Goal: Transaction & Acquisition: Purchase product/service

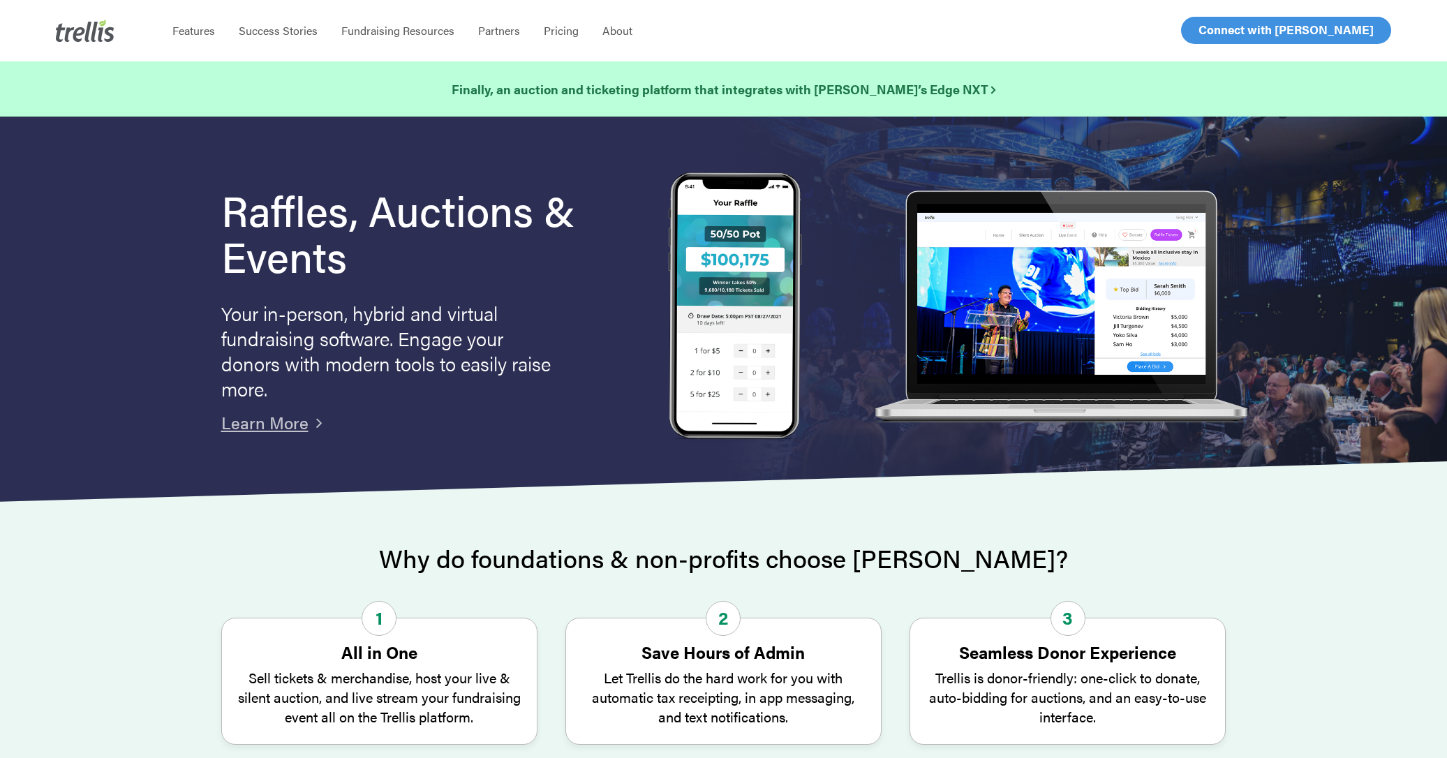
click at [1210, 40] on link "Log In" at bounding box center [1215, 30] width 54 height 26
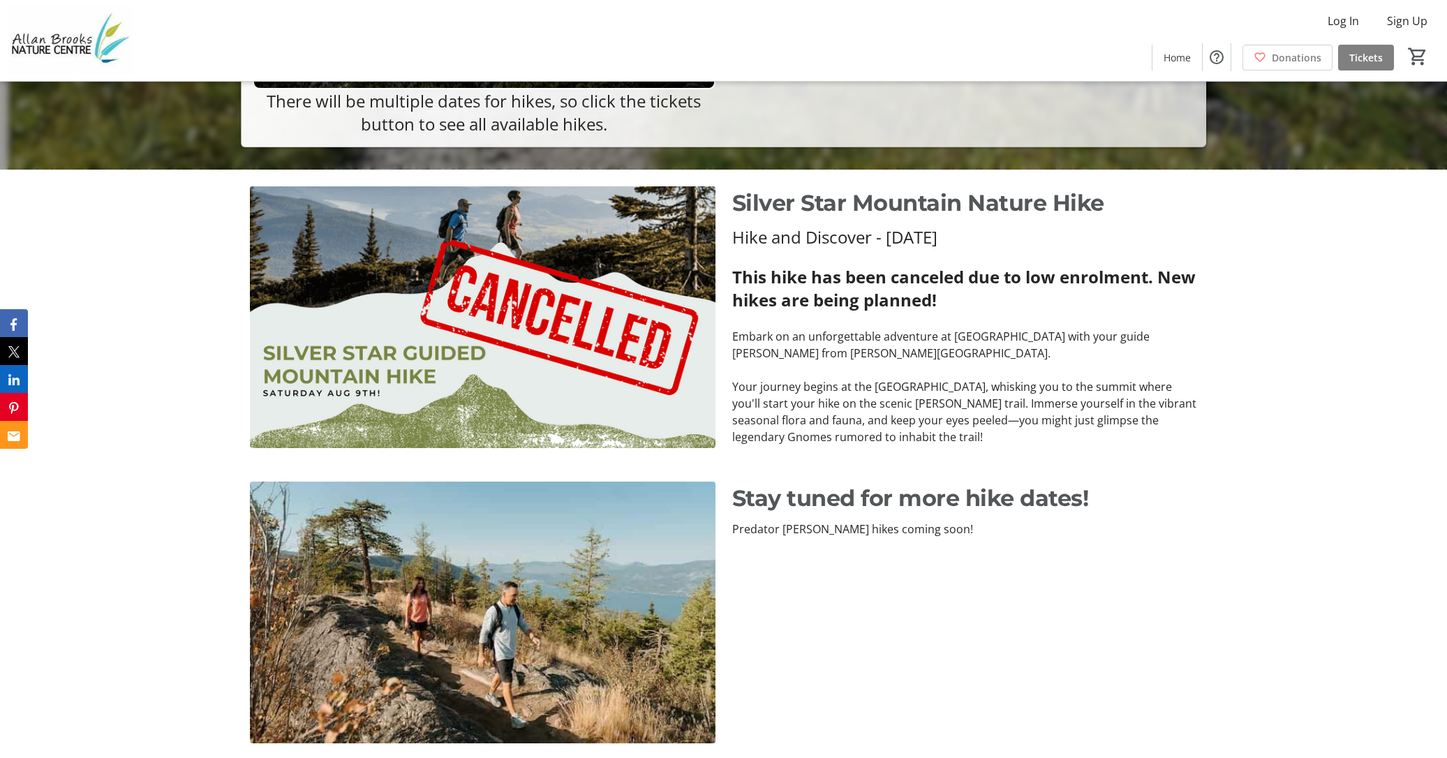
scroll to position [588, 0]
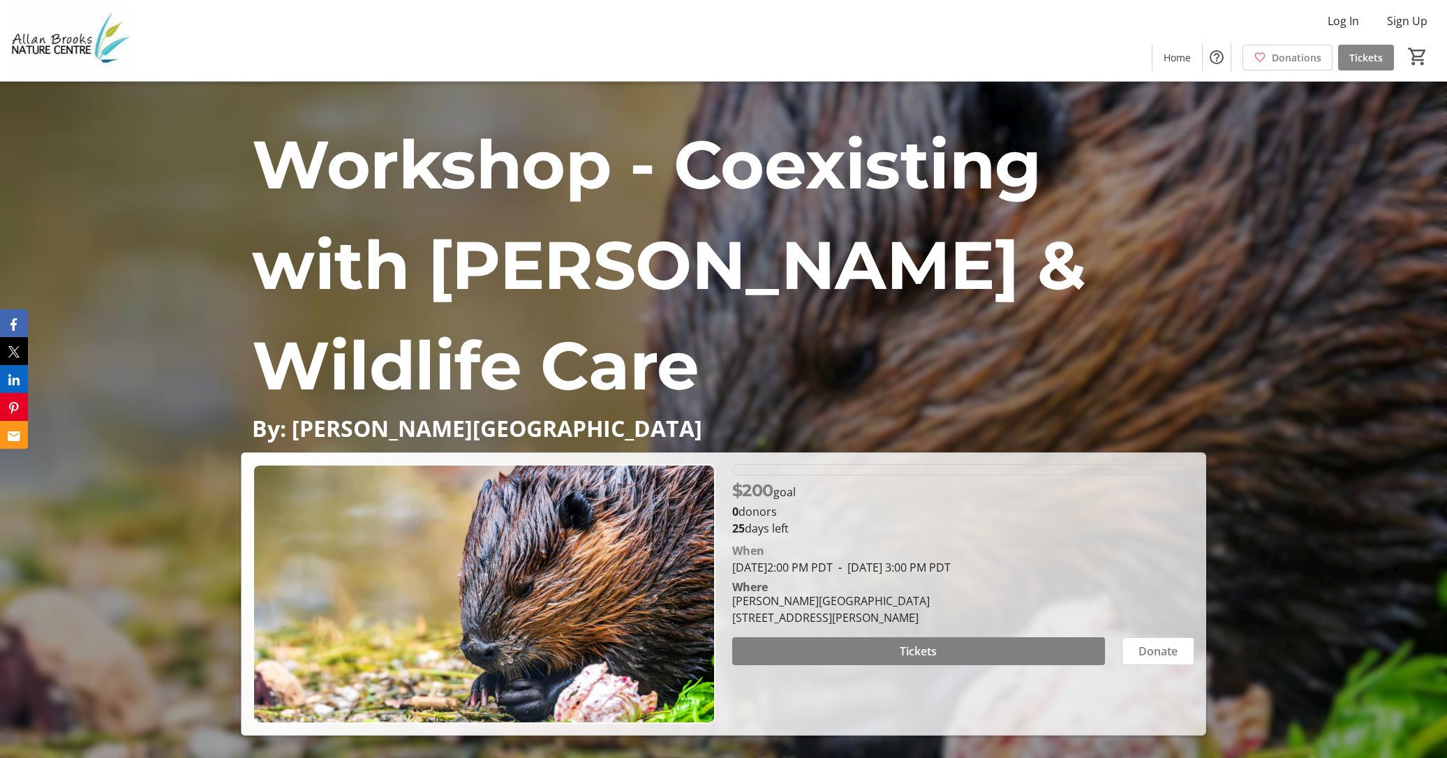
click at [1368, 55] on span "Tickets" at bounding box center [1367, 57] width 34 height 15
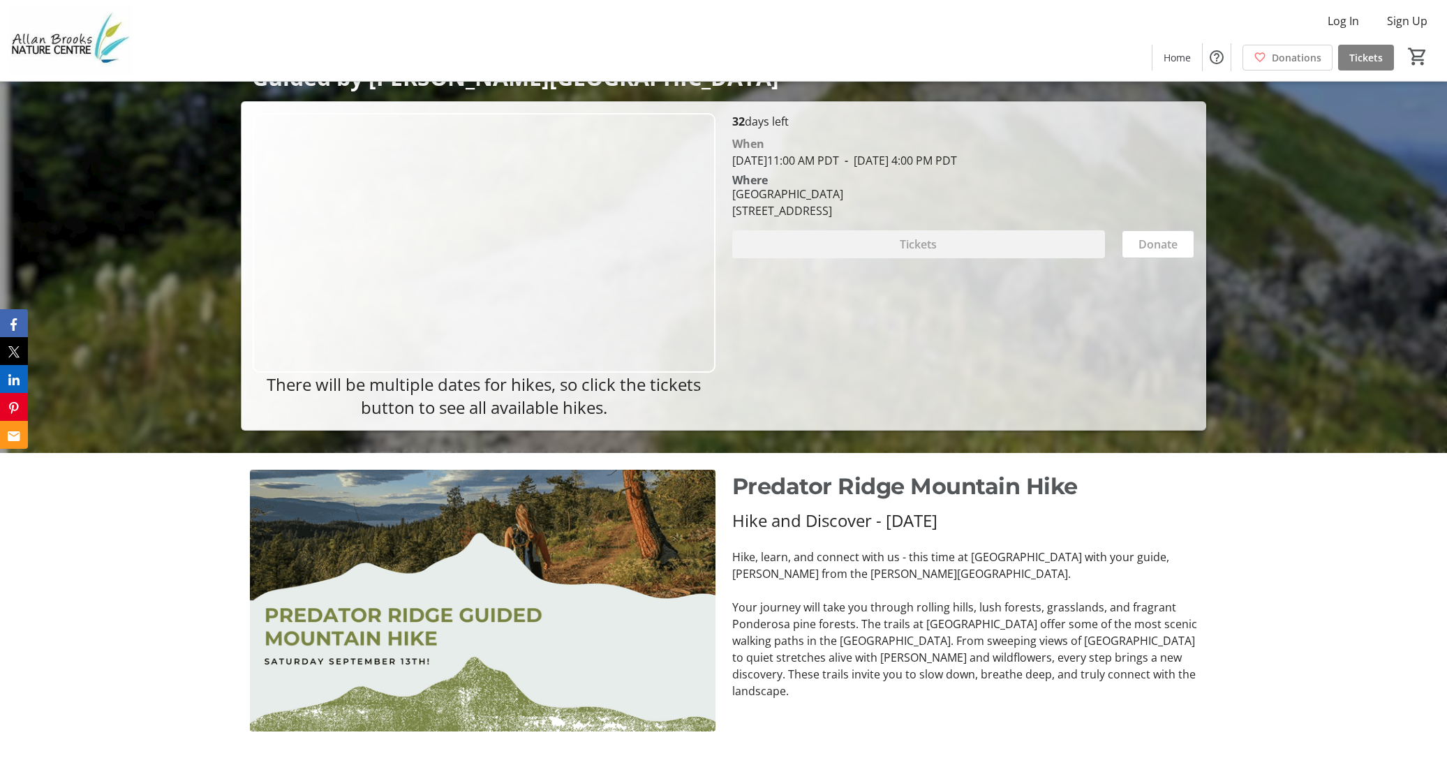
scroll to position [304, 0]
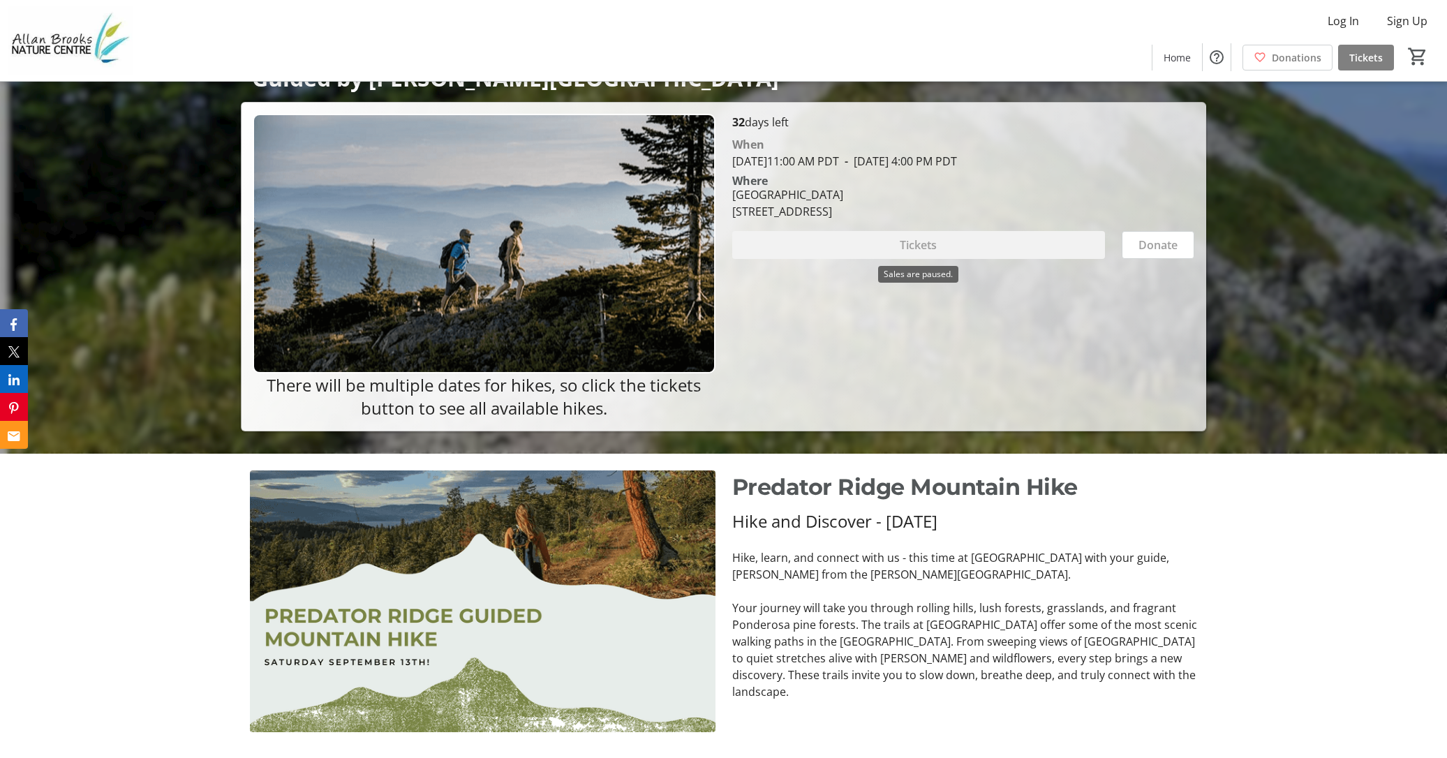
click at [901, 237] on div "Tickets" at bounding box center [918, 245] width 373 height 28
click at [897, 251] on div "Tickets" at bounding box center [918, 245] width 373 height 28
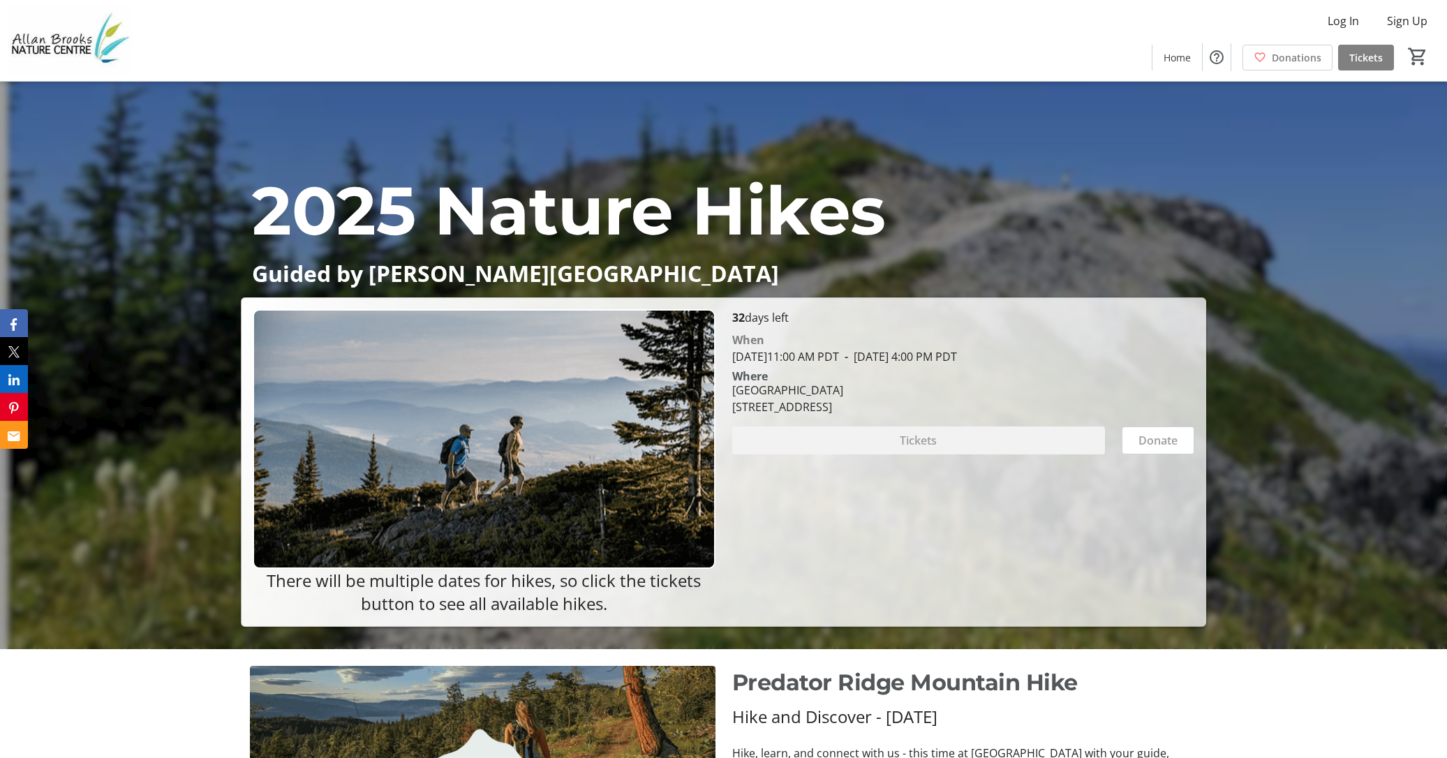
scroll to position [112, 0]
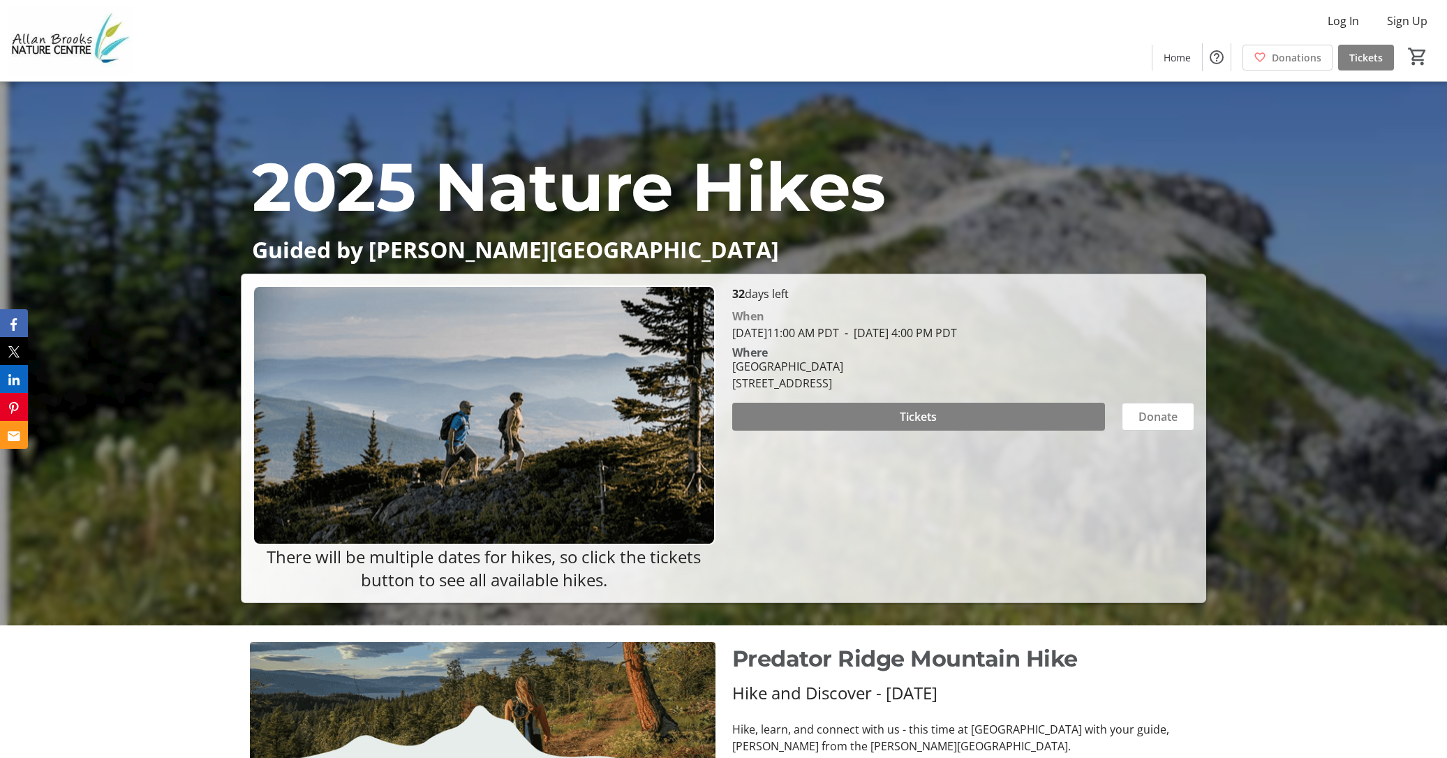
scroll to position [135, 0]
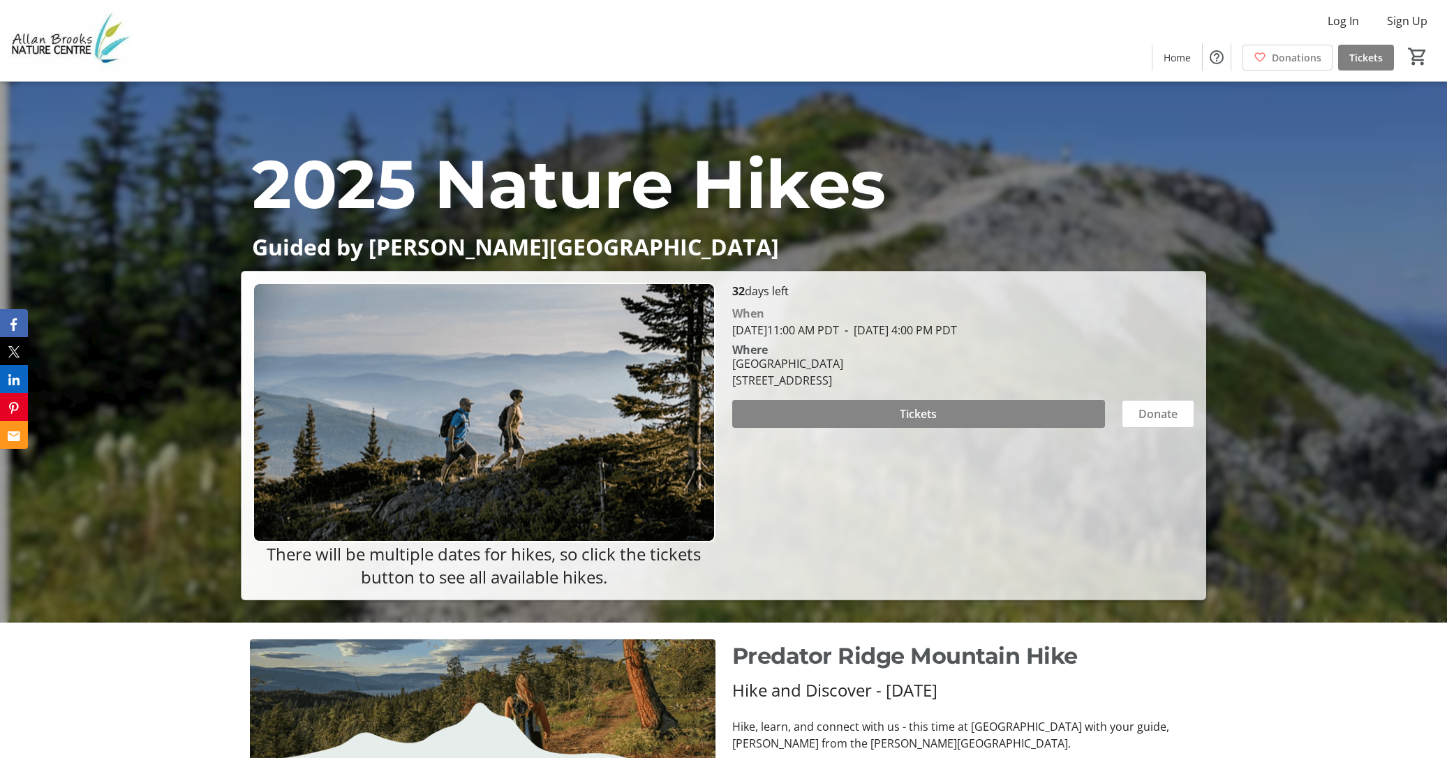
click at [845, 405] on span at bounding box center [918, 414] width 373 height 34
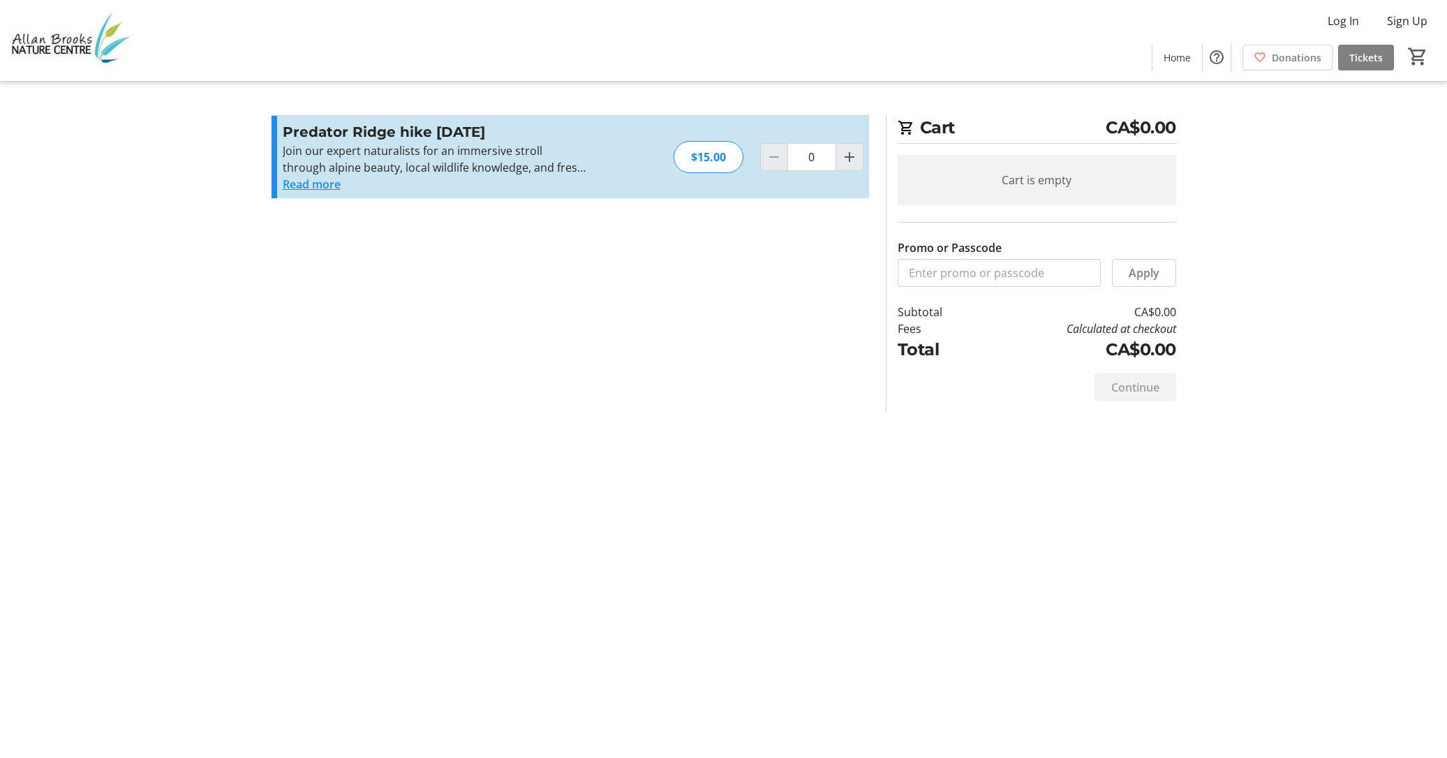
click at [288, 189] on button "Read more" at bounding box center [312, 184] width 58 height 17
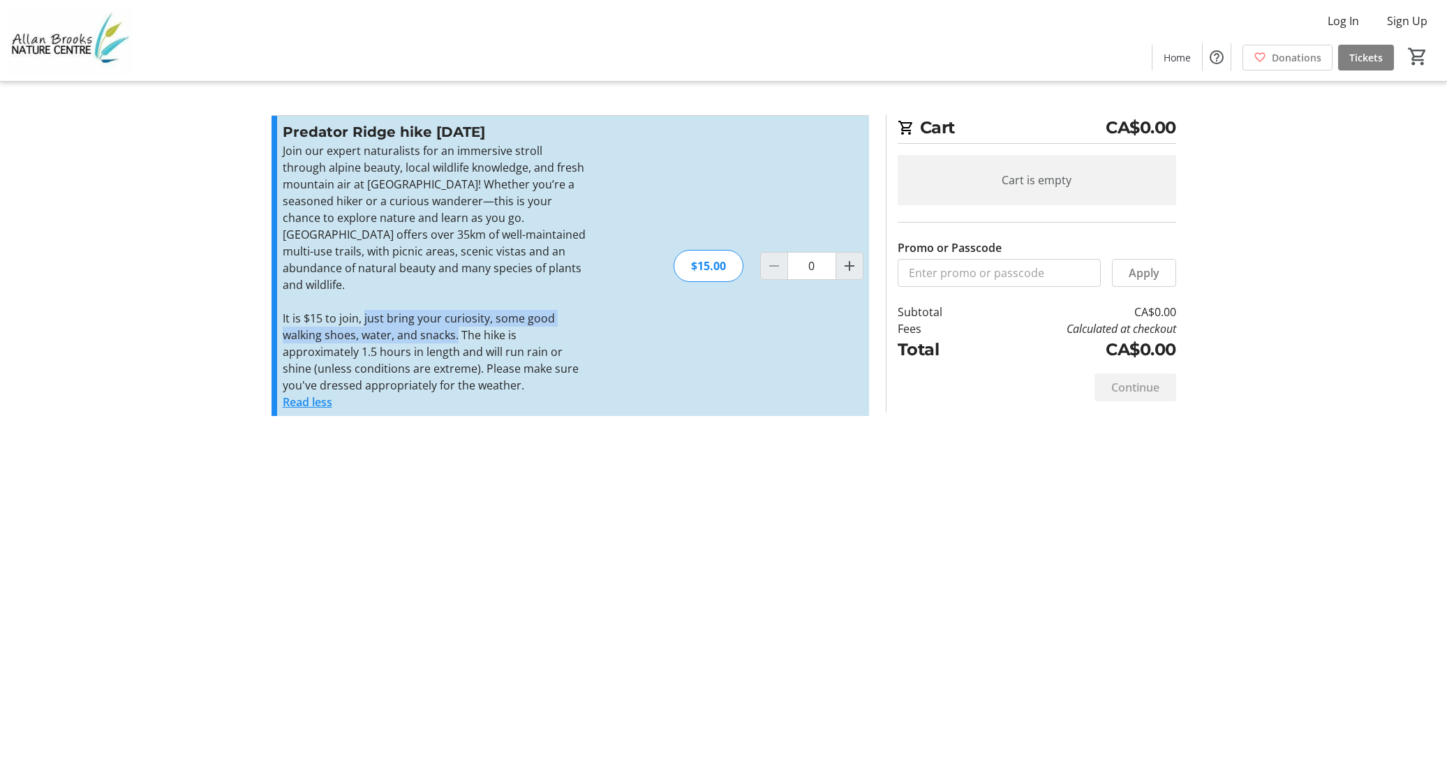
drag, startPoint x: 364, startPoint y: 304, endPoint x: 457, endPoint y: 323, distance: 94.1
click at [457, 323] on p "It is $15 to join, just bring your curiosity, some good walking shoes, water, a…" at bounding box center [435, 352] width 305 height 84
copy p "just bring your curiosity, some good walking shoes, water, and snacks."
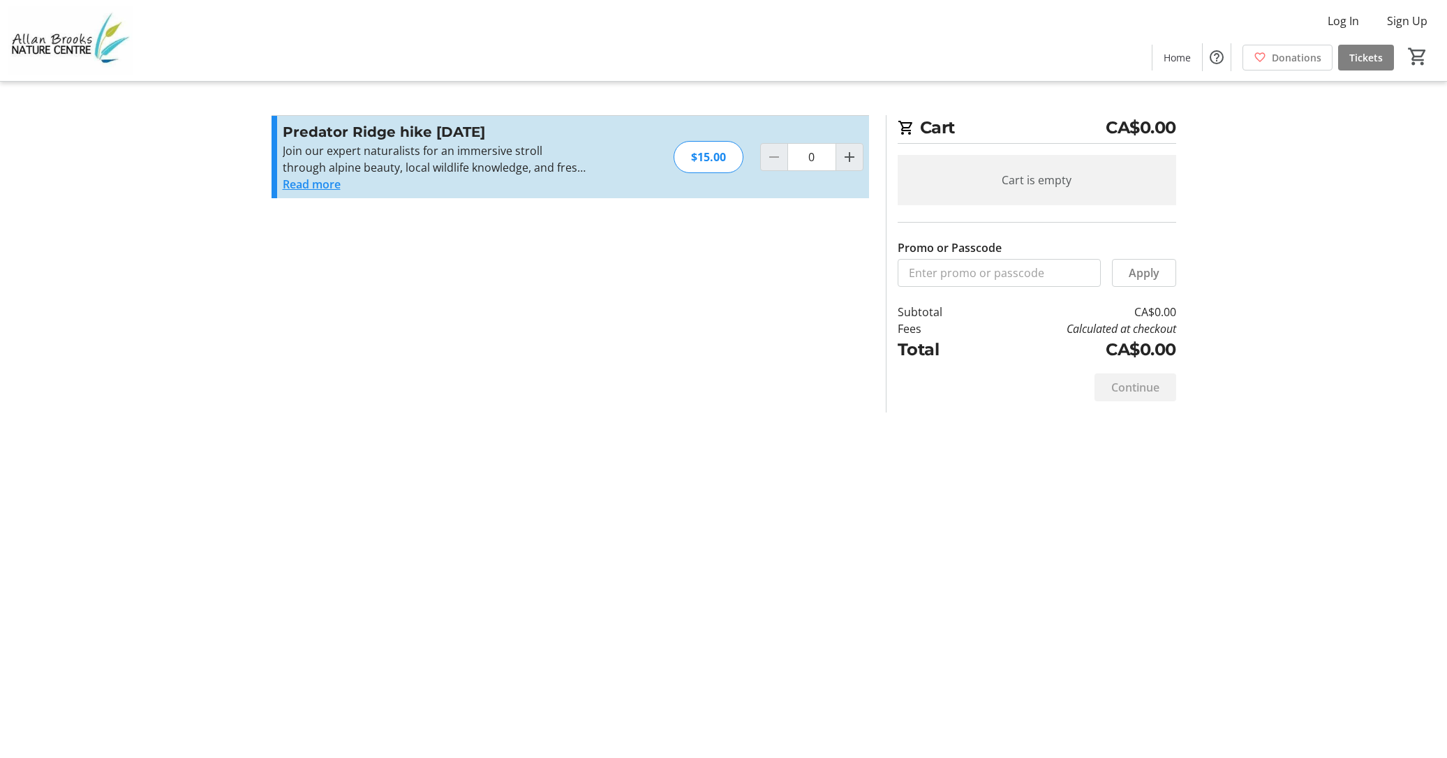
click at [288, 312] on section "Promo or Passcode Apply Predator Ridge hike September 13th 2025 Join our expert…" at bounding box center [570, 263] width 614 height 297
click at [322, 186] on button "Read more" at bounding box center [312, 184] width 58 height 17
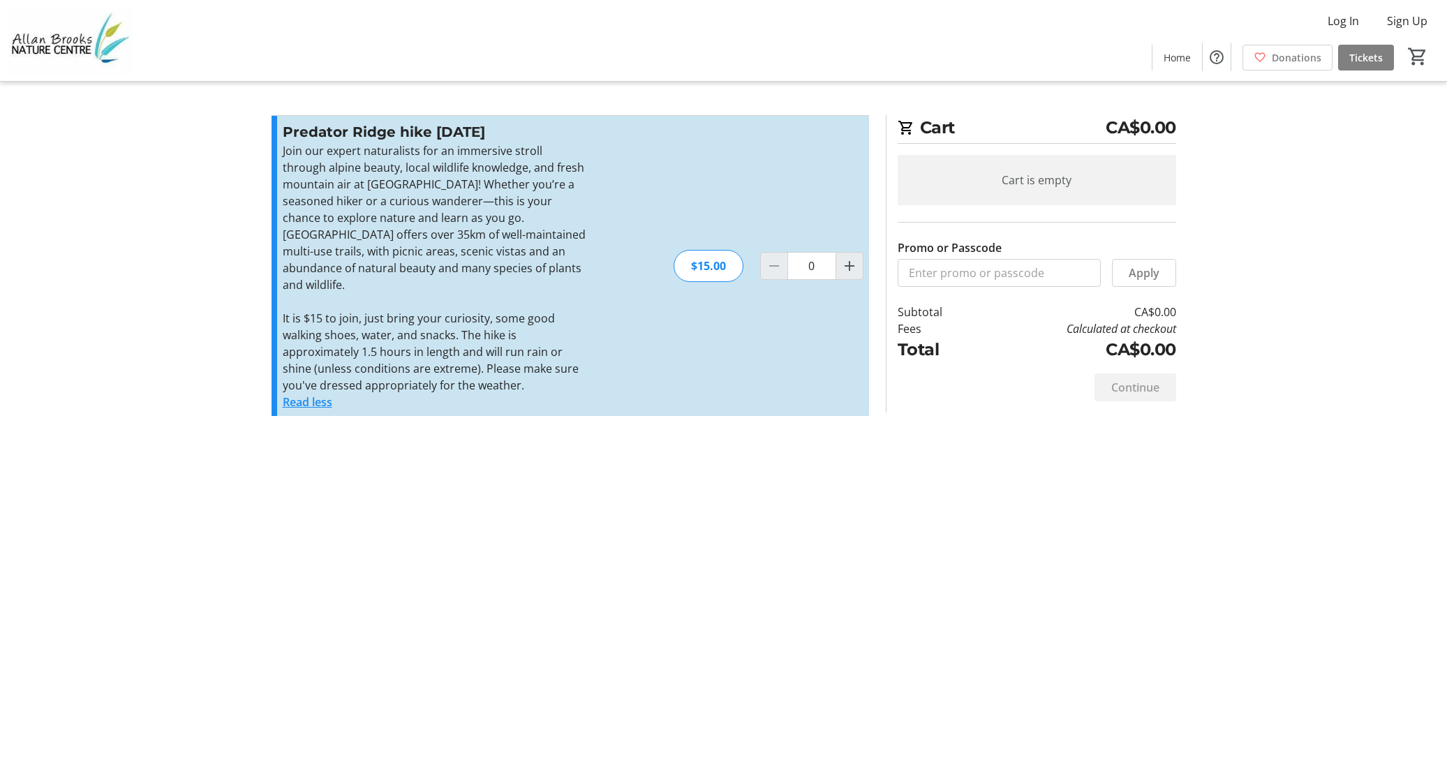
click at [530, 471] on div "Cart CA$0.00 Cart is empty Promo or Passcode Apply Subtotal CA$0.00 Fees Calcul…" at bounding box center [724, 379] width 922 height 758
click at [850, 259] on mat-icon "Increment by one" at bounding box center [849, 266] width 17 height 17
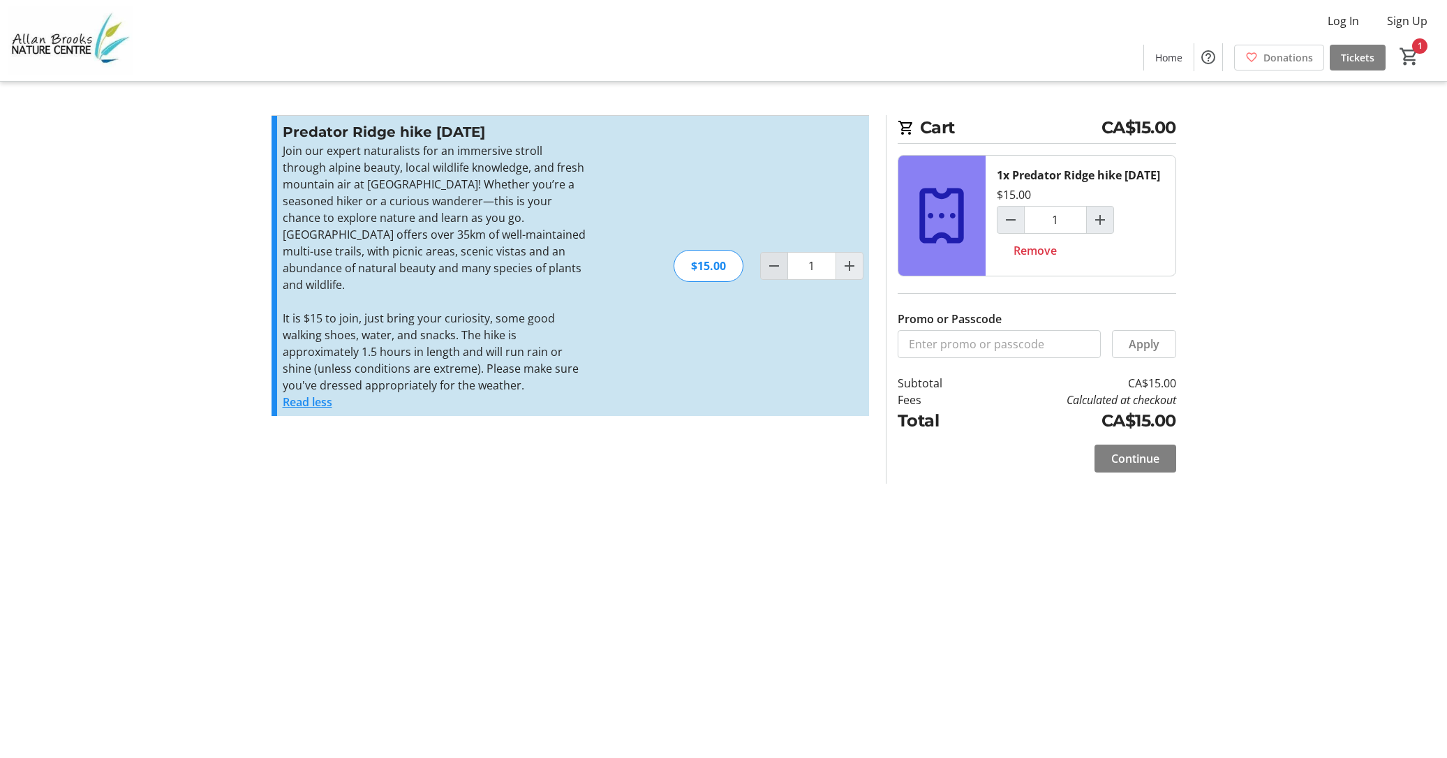
click at [777, 265] on mat-icon "Decrement by one" at bounding box center [774, 266] width 17 height 17
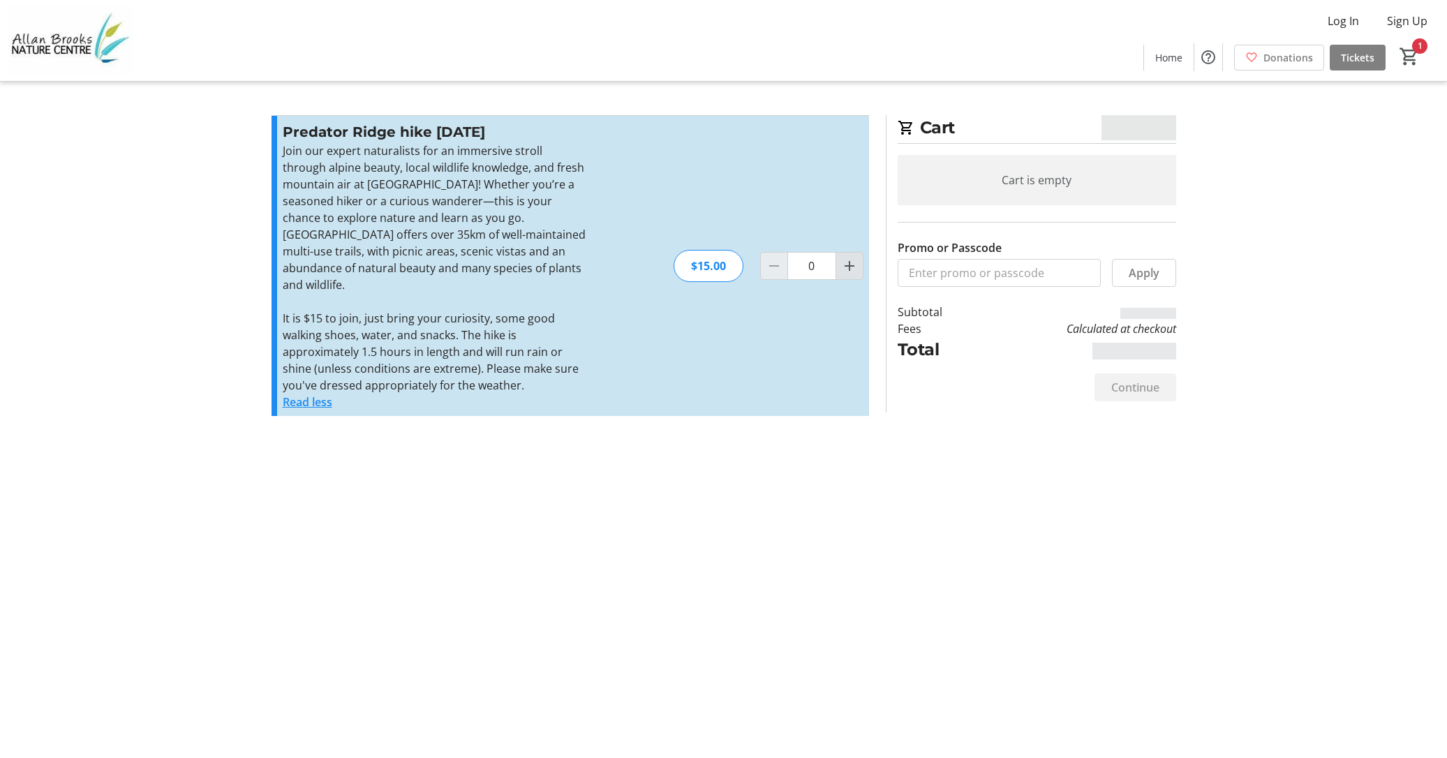
click at [846, 260] on mat-icon "Increment by one" at bounding box center [849, 266] width 17 height 17
type input "1"
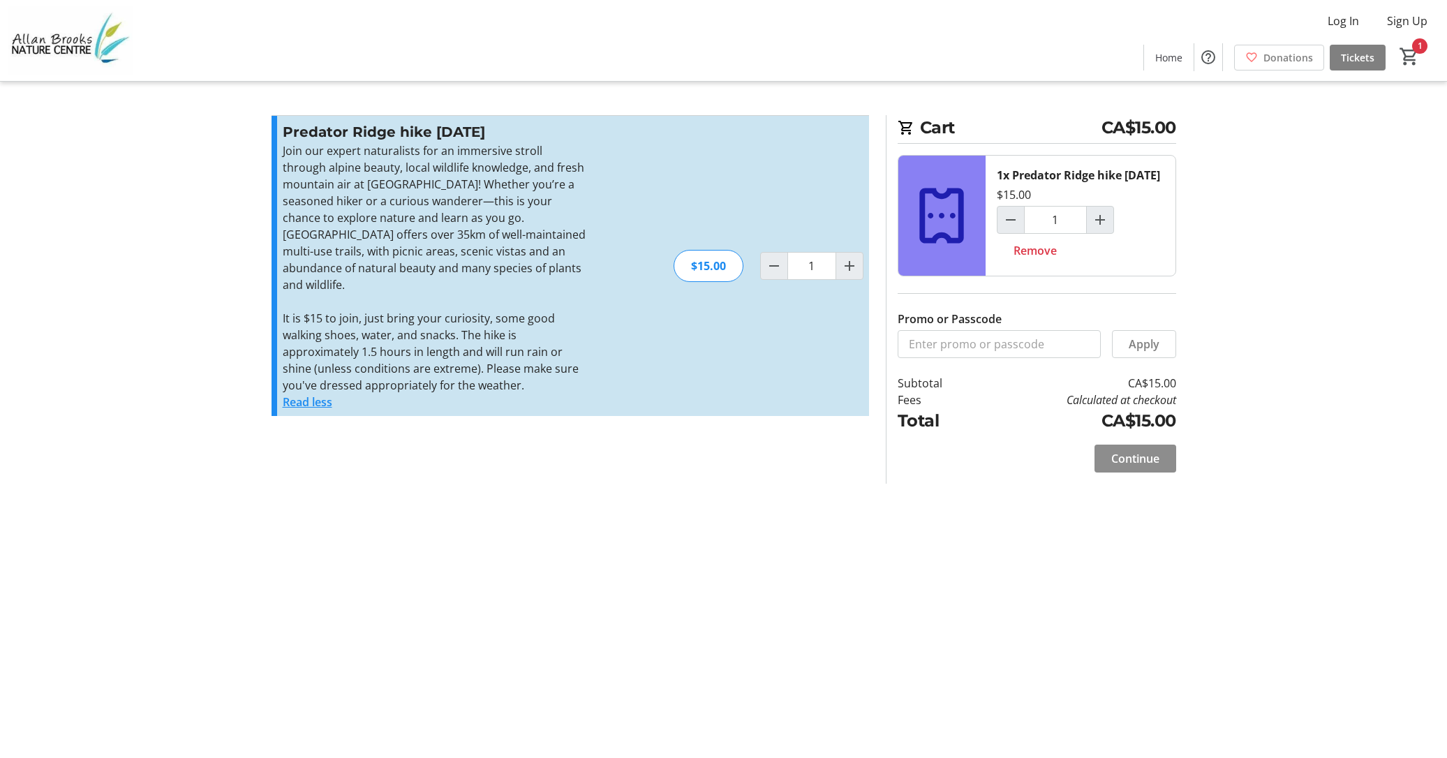
click at [1147, 467] on span "Continue" at bounding box center [1136, 458] width 48 height 17
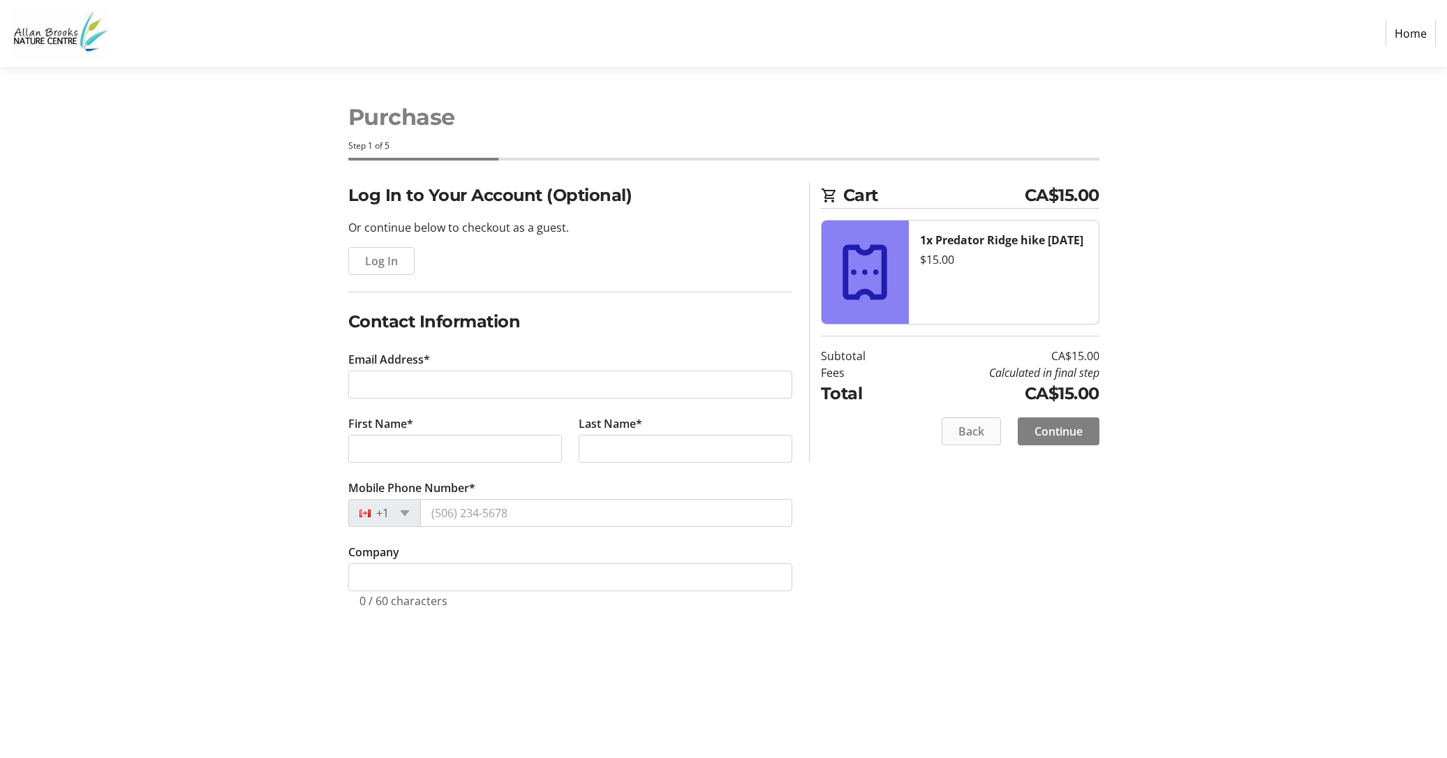
click at [982, 428] on span "Back" at bounding box center [972, 431] width 26 height 17
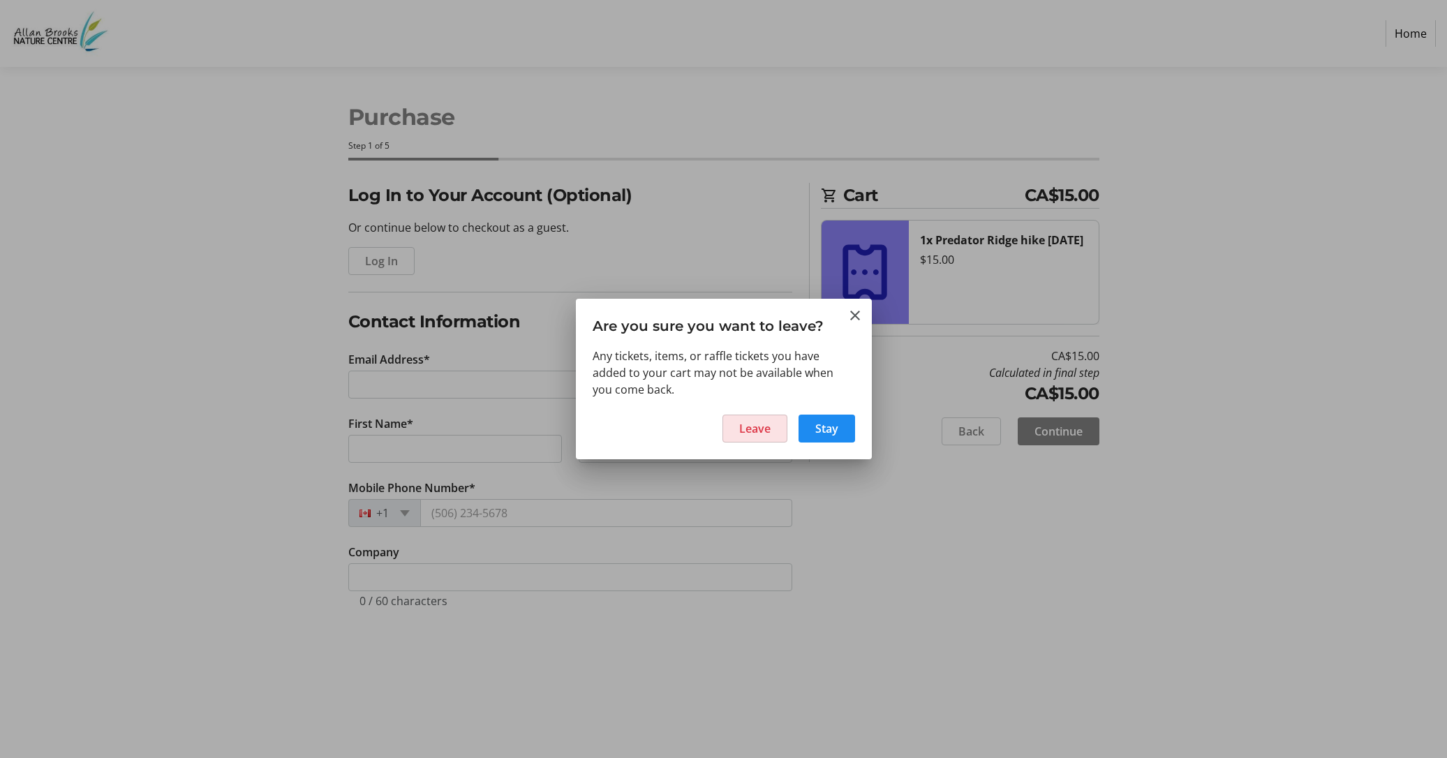
click at [756, 429] on span "Leave" at bounding box center [754, 428] width 31 height 17
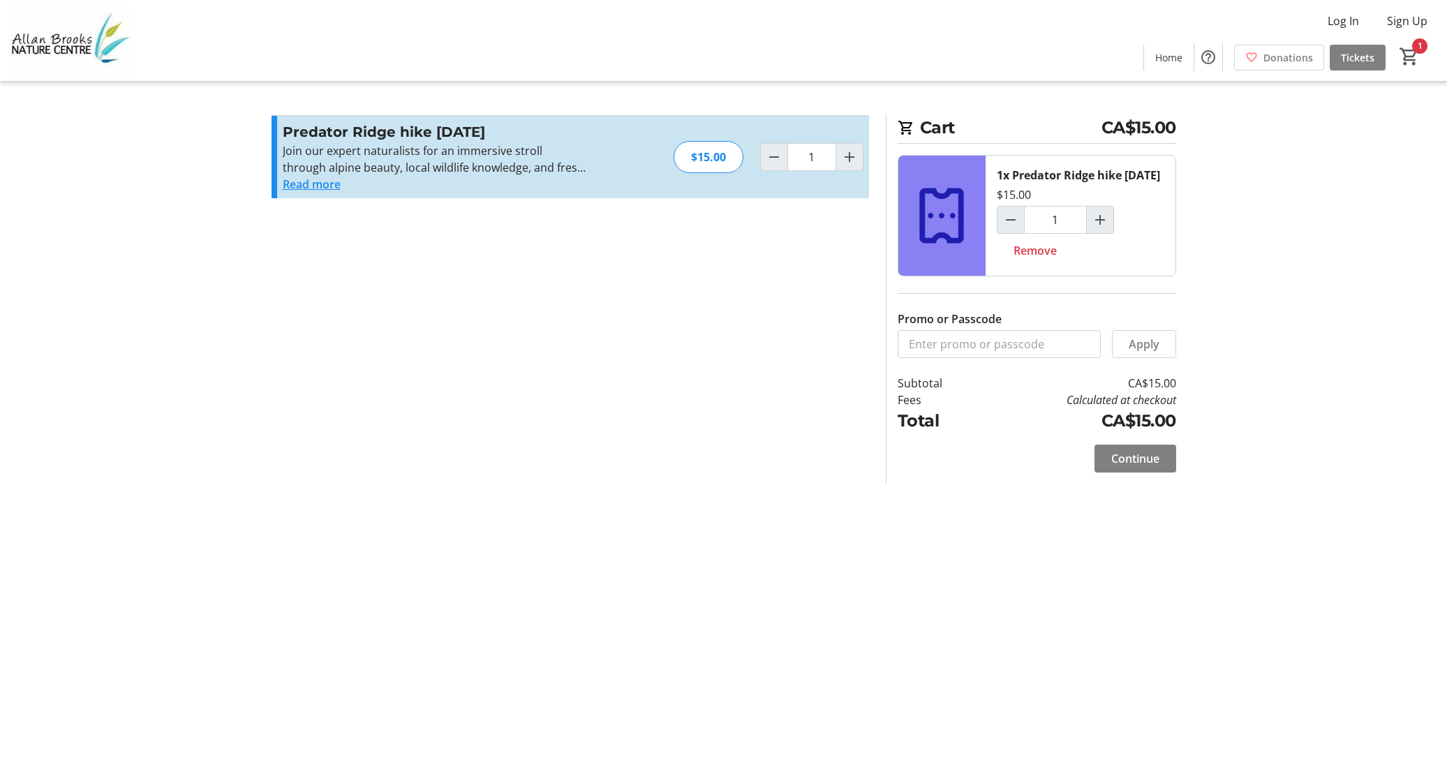
click at [772, 152] on mat-icon "Decrement by one" at bounding box center [774, 157] width 17 height 17
type input "0"
click at [1052, 330] on input "Promo or Passcode" at bounding box center [999, 344] width 203 height 28
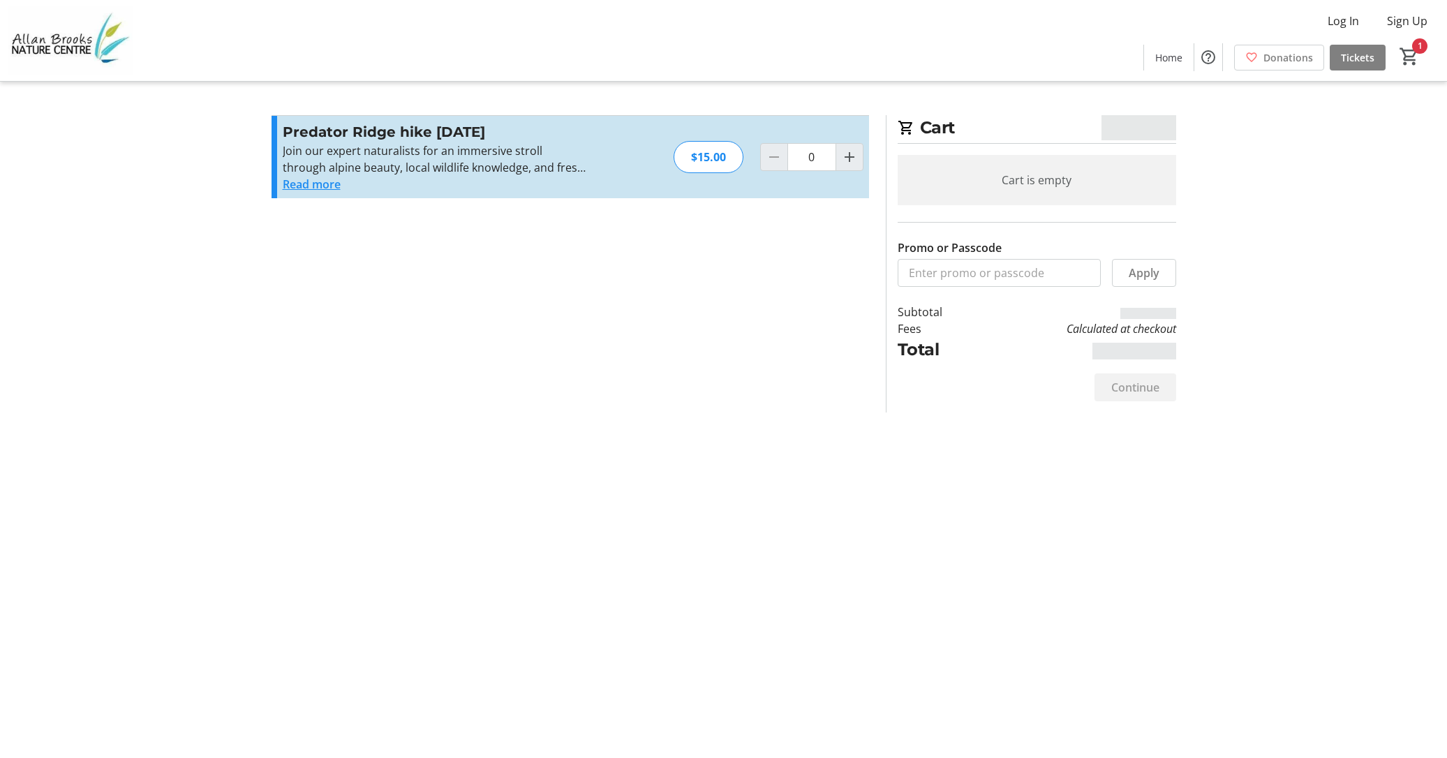
click at [1281, 310] on tr-checkout-feature-upsell-ui "Cart CA$15.00 Cart is empty Promo or Passcode Apply Subtotal Fees Calculated at…" at bounding box center [723, 379] width 1447 height 758
click at [640, 391] on section "Promo or Passcode Apply Predator Ridge hike September 13th 2025 Join our expert…" at bounding box center [570, 263] width 614 height 297
drag, startPoint x: 1175, startPoint y: 52, endPoint x: 1151, endPoint y: 61, distance: 25.2
click at [1175, 52] on span "Home" at bounding box center [1177, 57] width 27 height 15
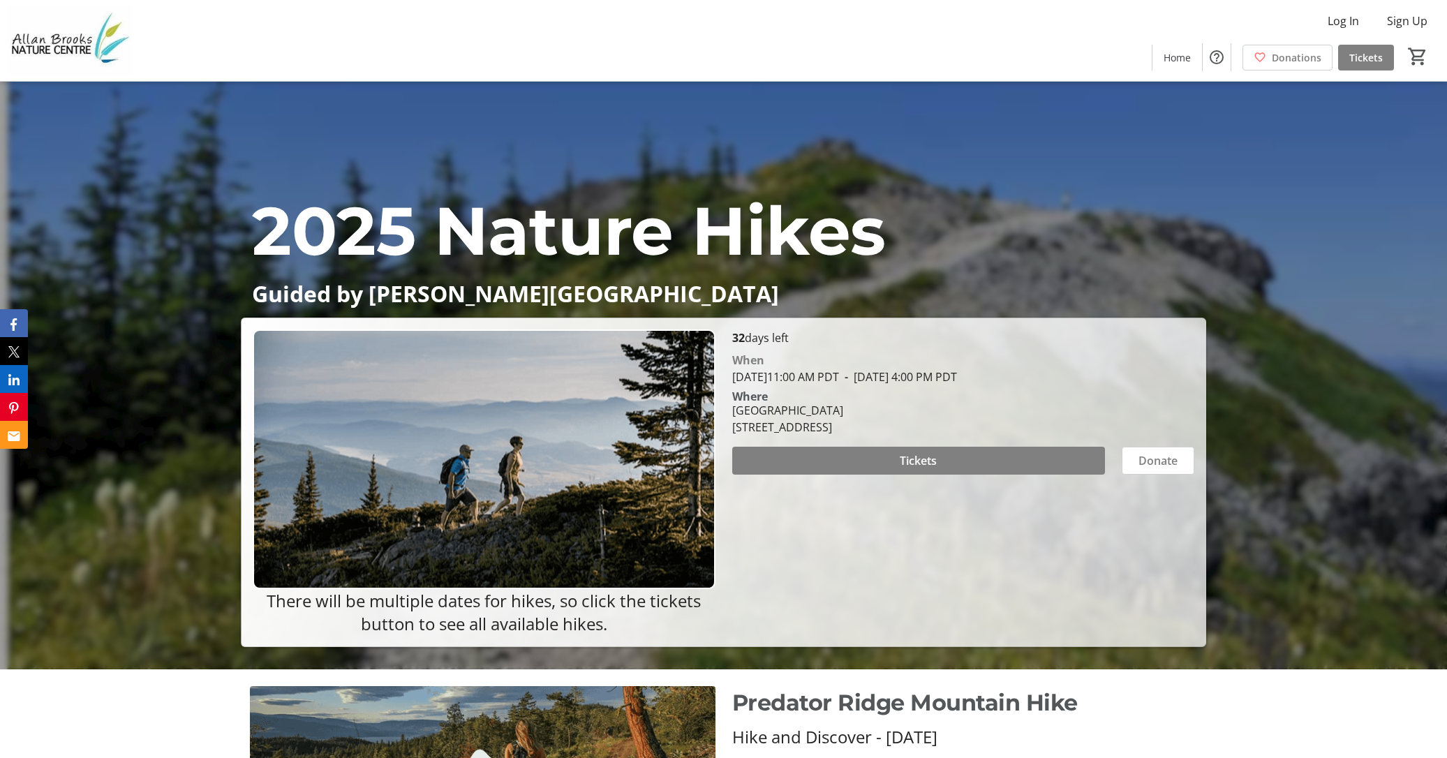
scroll to position [89, 0]
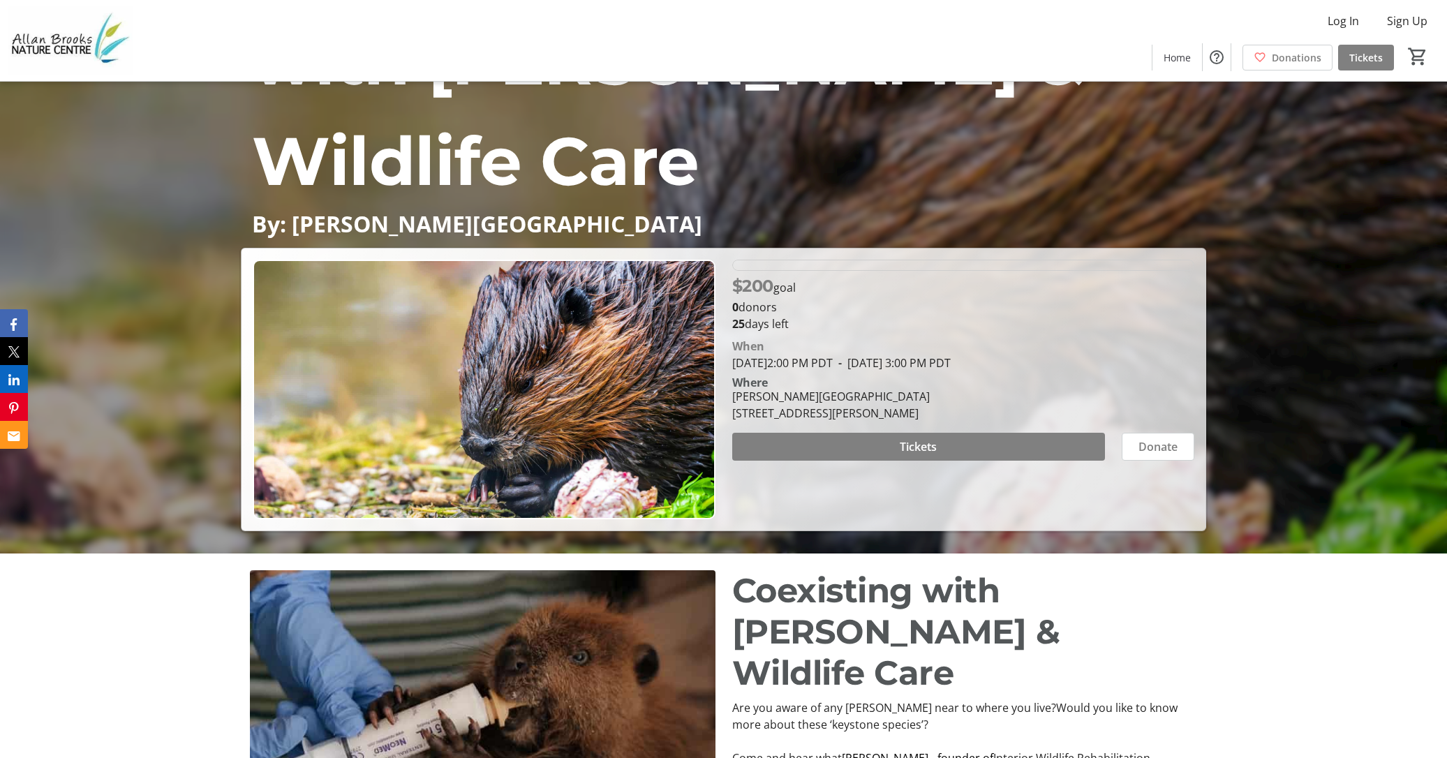
scroll to position [219, 0]
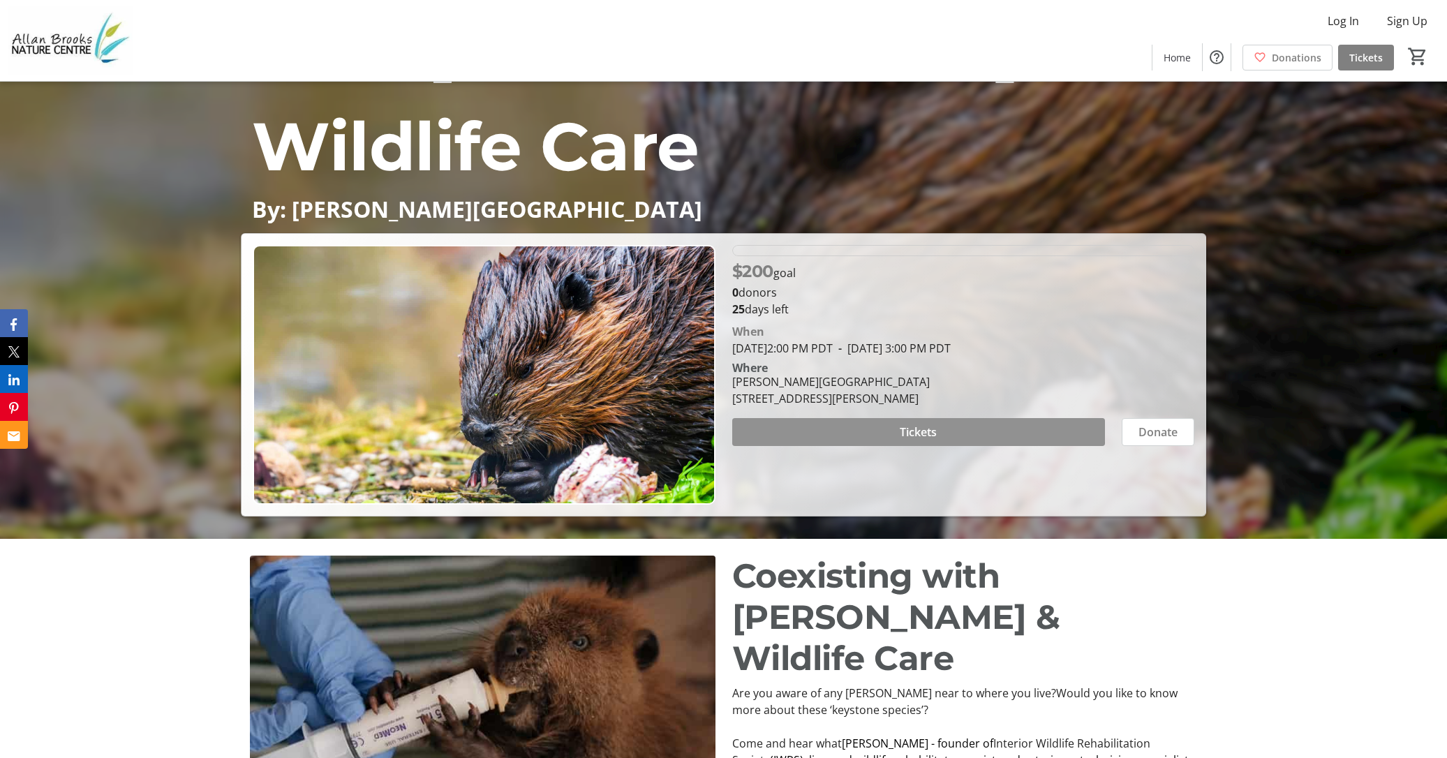
click at [851, 422] on span at bounding box center [918, 432] width 373 height 34
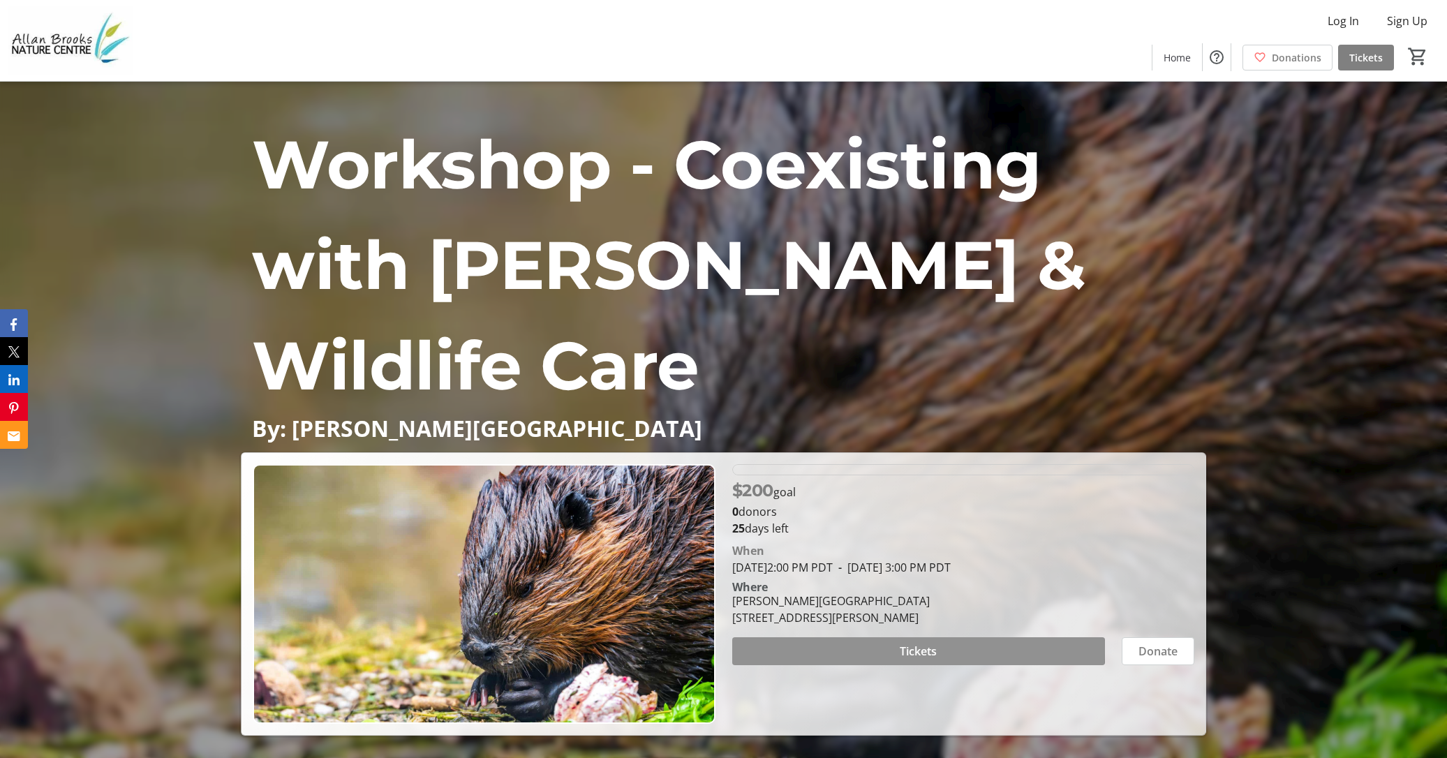
click at [914, 649] on span "Tickets" at bounding box center [918, 651] width 37 height 17
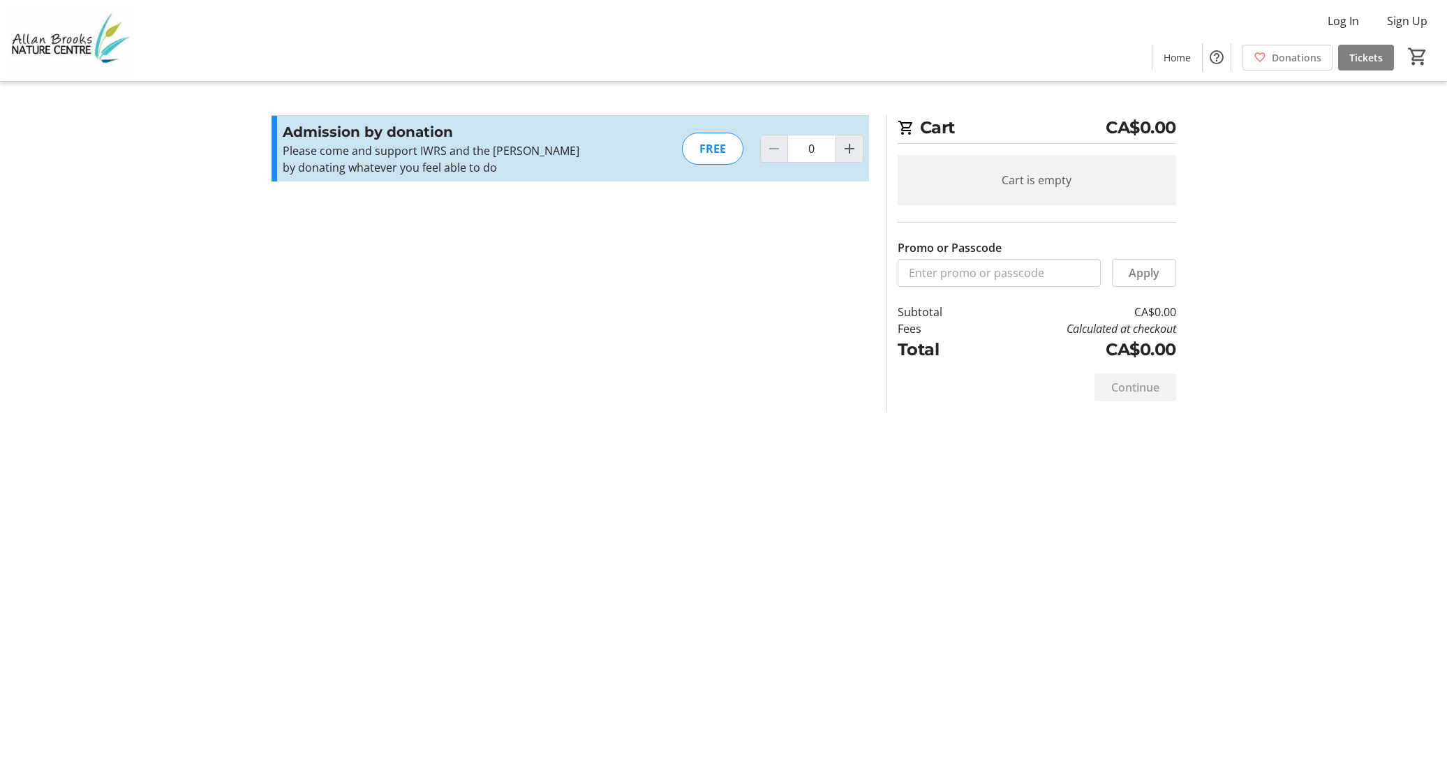
drag, startPoint x: 695, startPoint y: 240, endPoint x: 687, endPoint y: 247, distance: 10.4
click at [695, 240] on section "Promo or Passcode Apply Admission by donation Please come and support IWRS and …" at bounding box center [570, 263] width 614 height 297
click at [716, 152] on div "FREE" at bounding box center [712, 149] width 61 height 32
click at [848, 151] on mat-icon "Increment by one" at bounding box center [849, 148] width 17 height 17
type input "1"
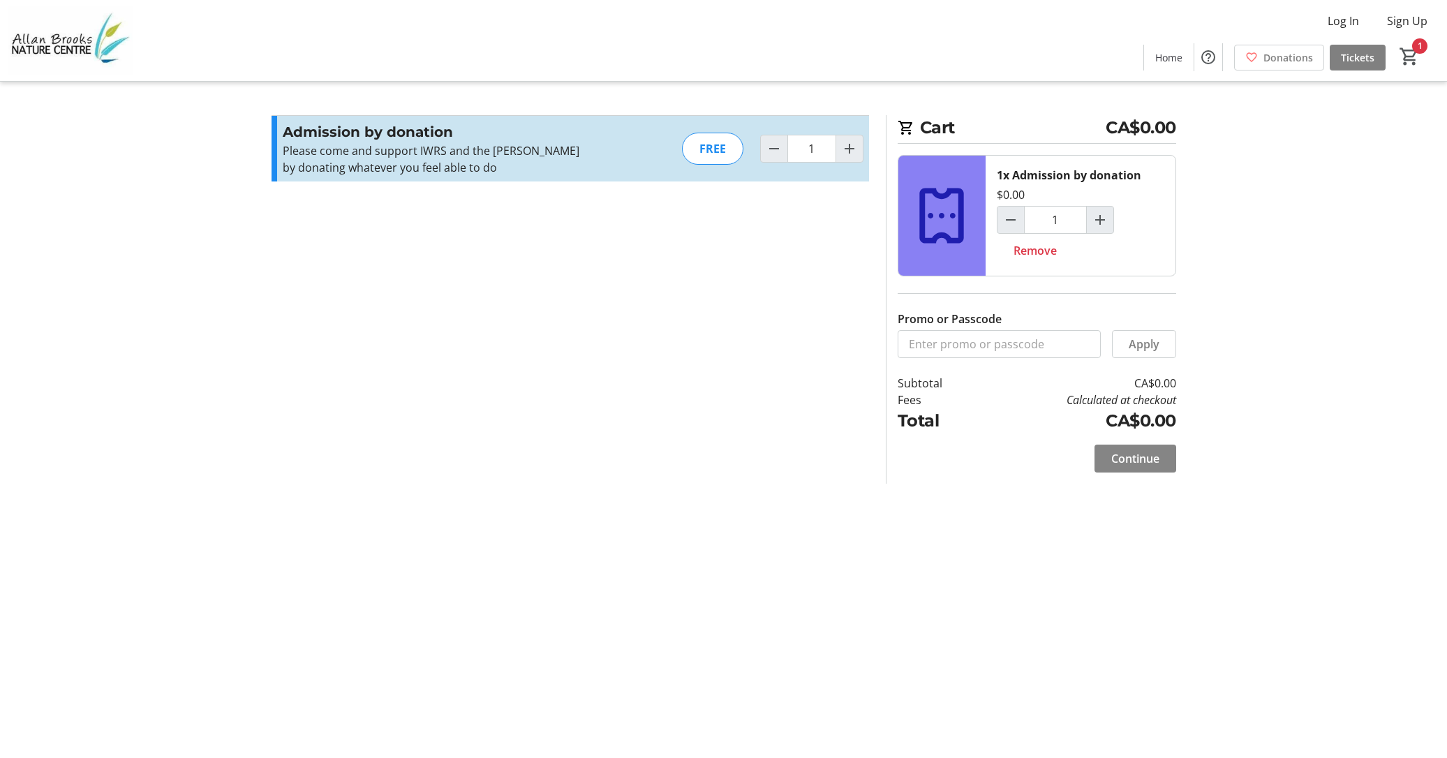
click at [1112, 458] on span "Continue" at bounding box center [1136, 458] width 48 height 17
click at [1044, 256] on span "Remove" at bounding box center [1035, 250] width 43 height 17
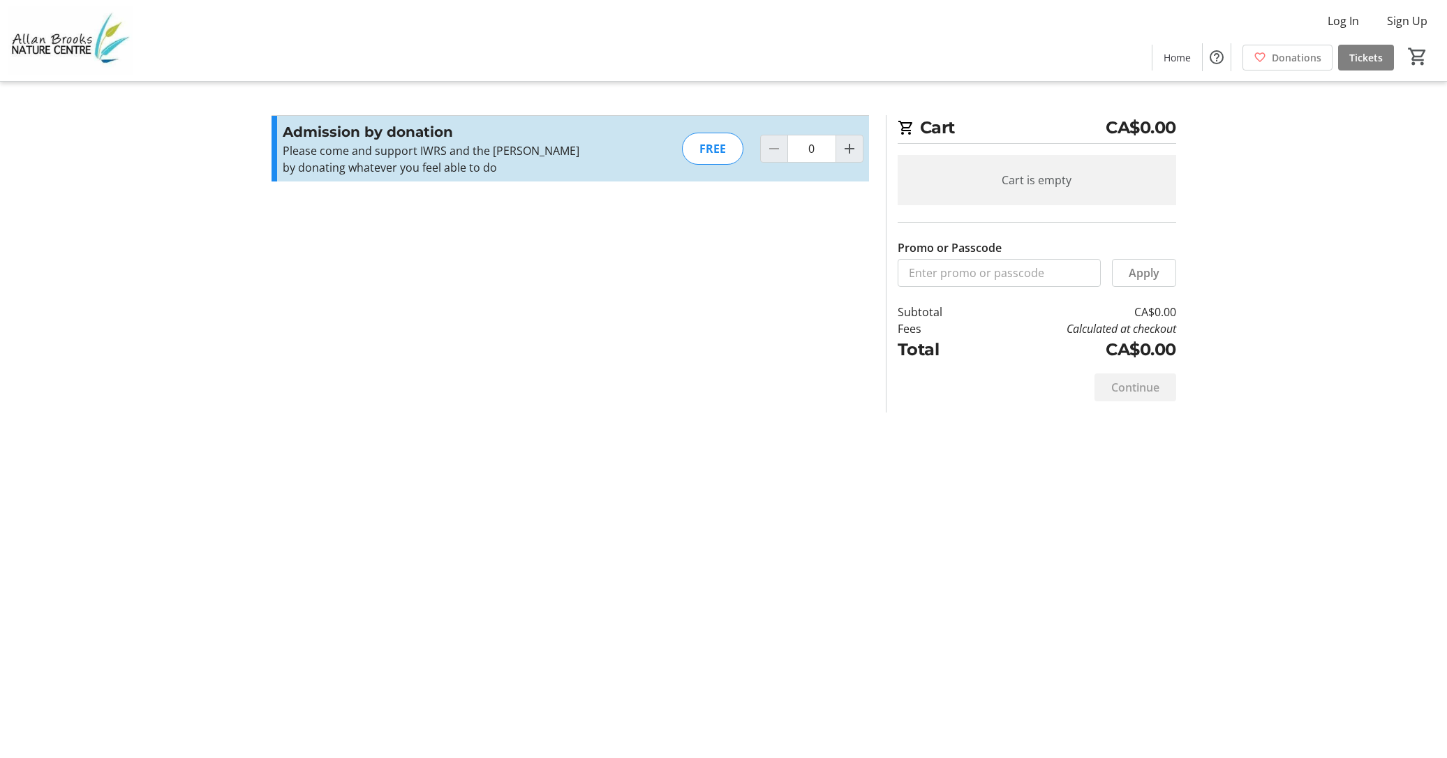
drag, startPoint x: 857, startPoint y: 152, endPoint x: 748, endPoint y: 237, distance: 137.7
click at [857, 152] on mat-icon "Increment by one" at bounding box center [849, 148] width 17 height 17
type input "1"
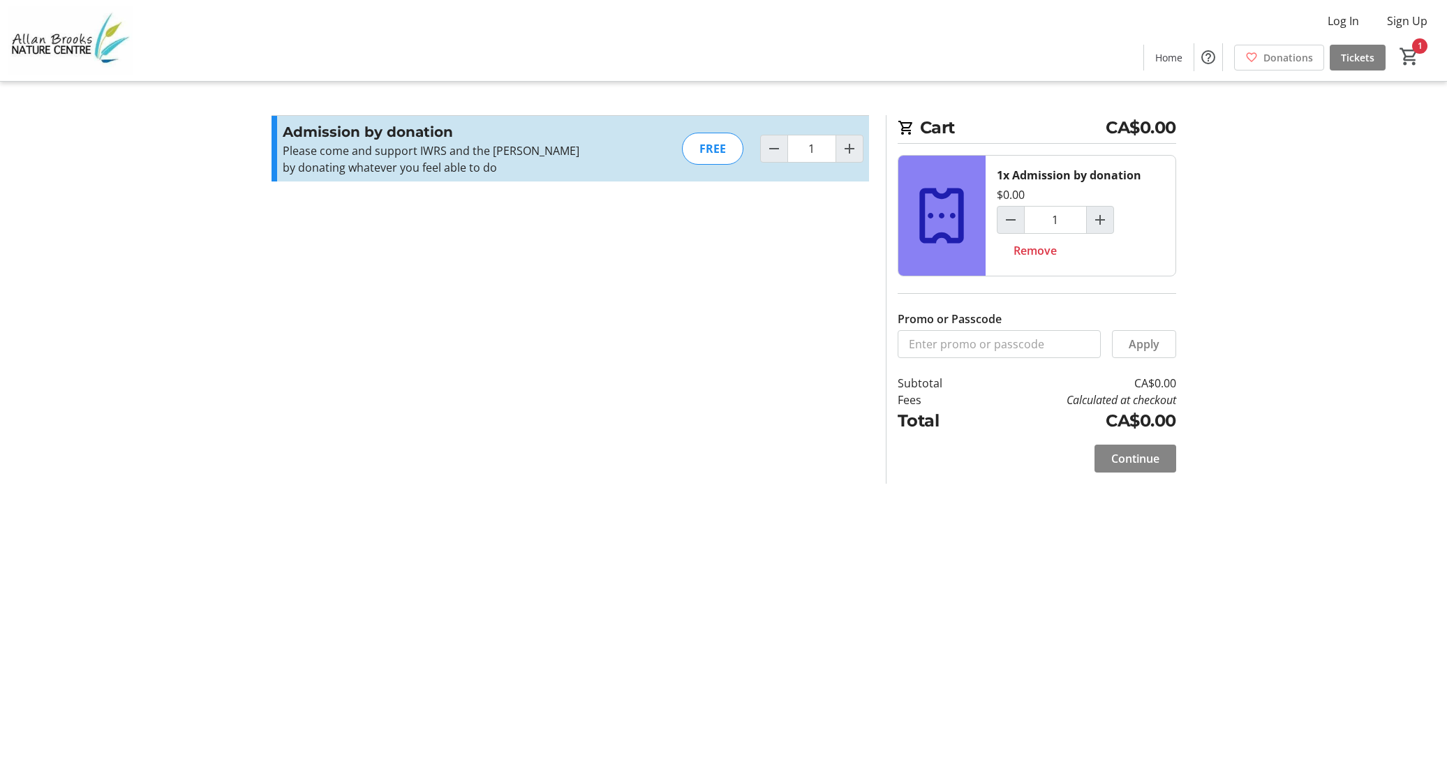
click at [1156, 466] on span "Continue" at bounding box center [1136, 458] width 48 height 17
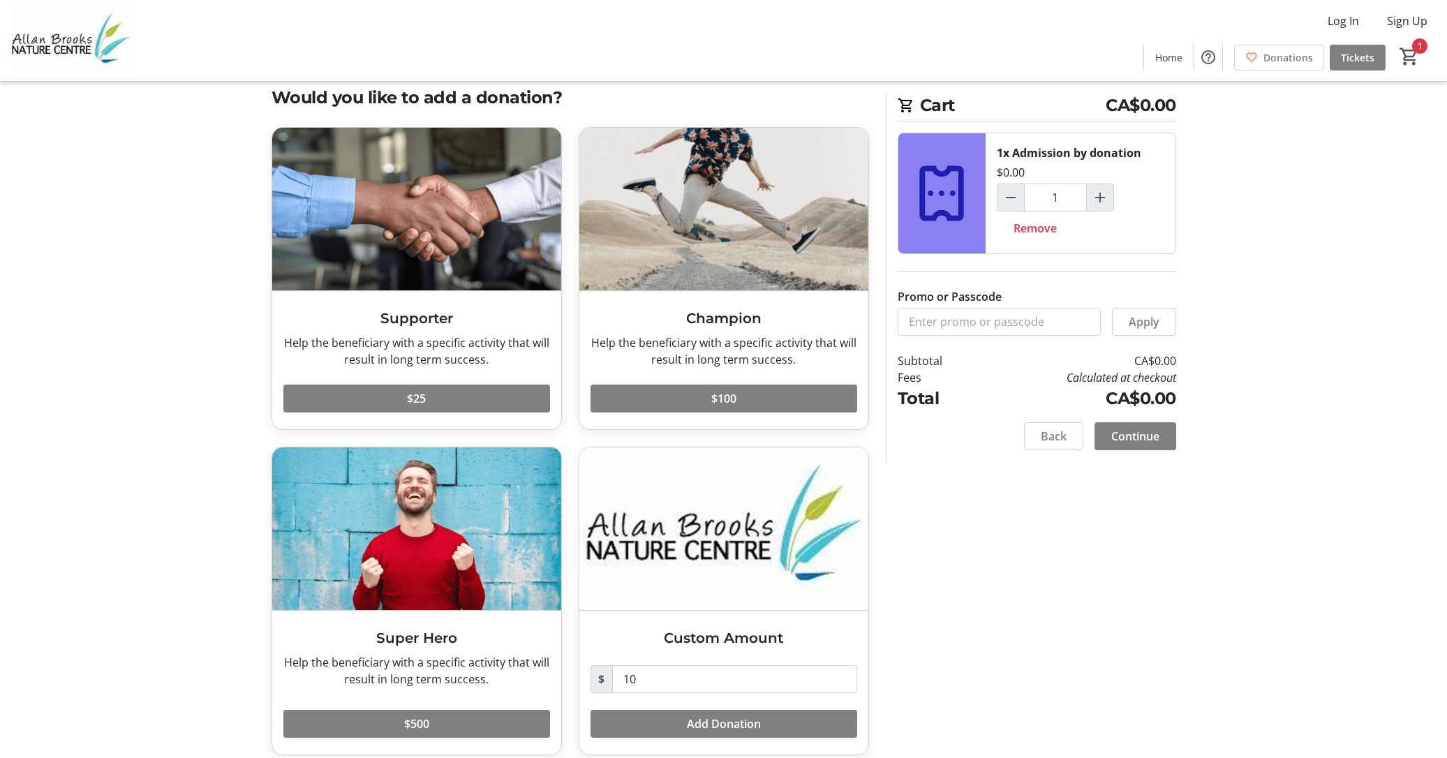
scroll to position [28, 0]
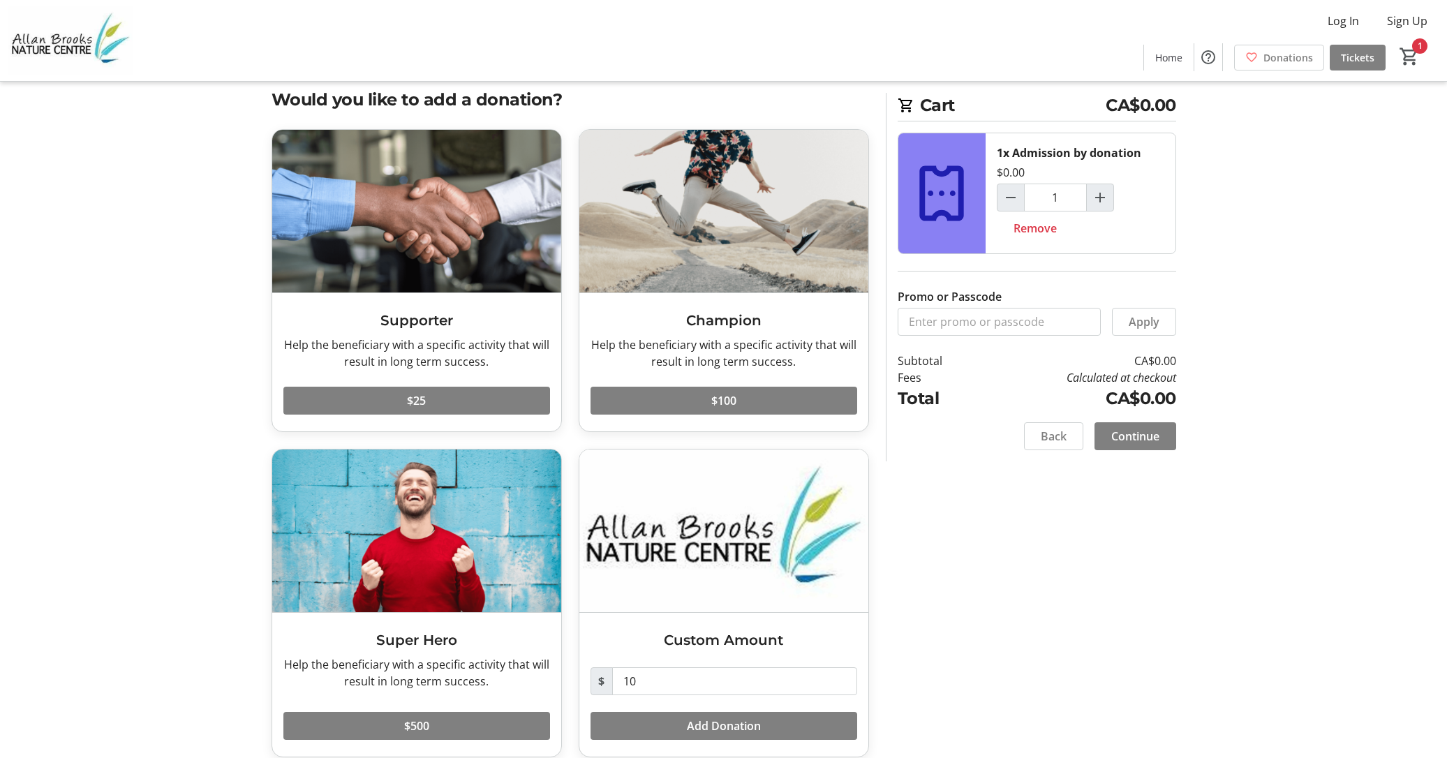
click at [1126, 446] on span at bounding box center [1136, 437] width 82 height 34
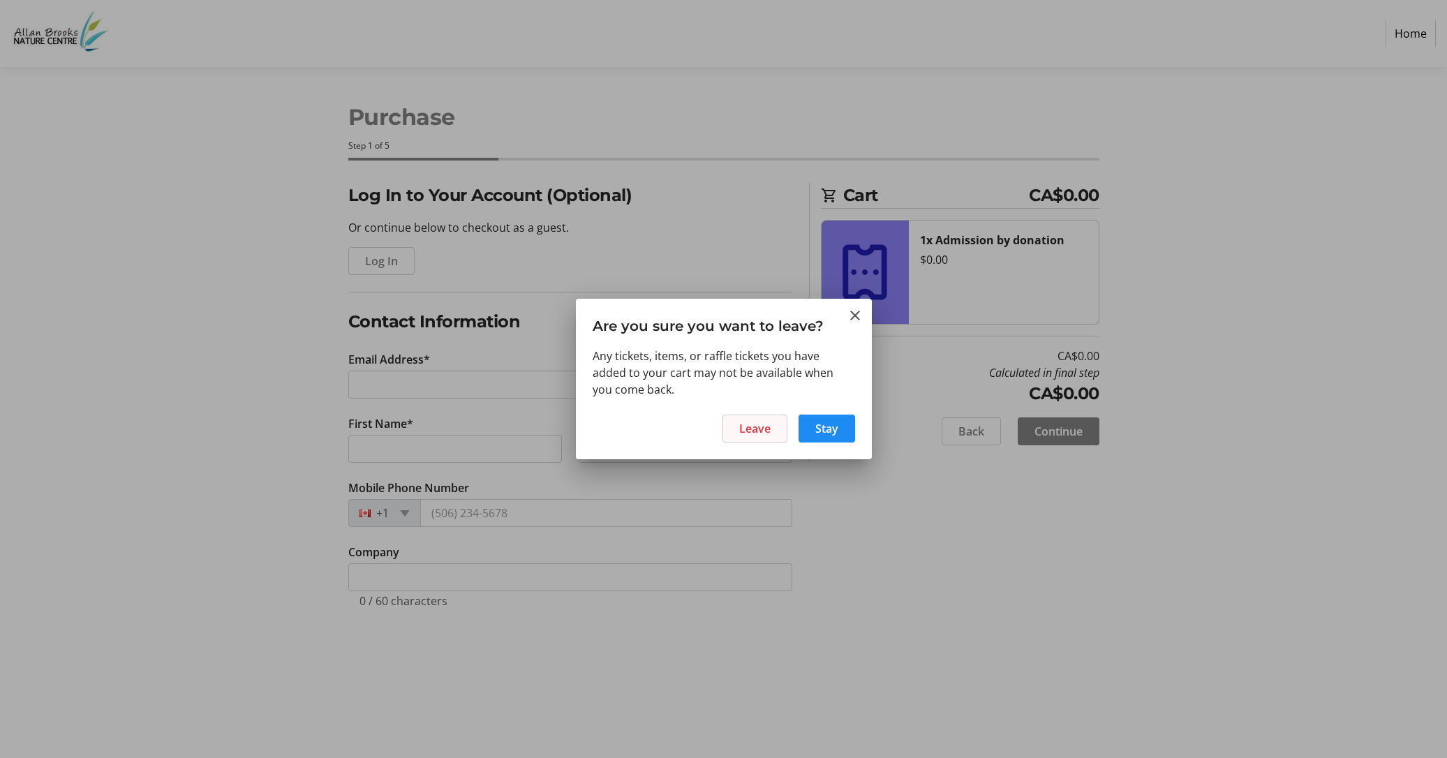
click at [767, 429] on span "Leave" at bounding box center [754, 428] width 31 height 17
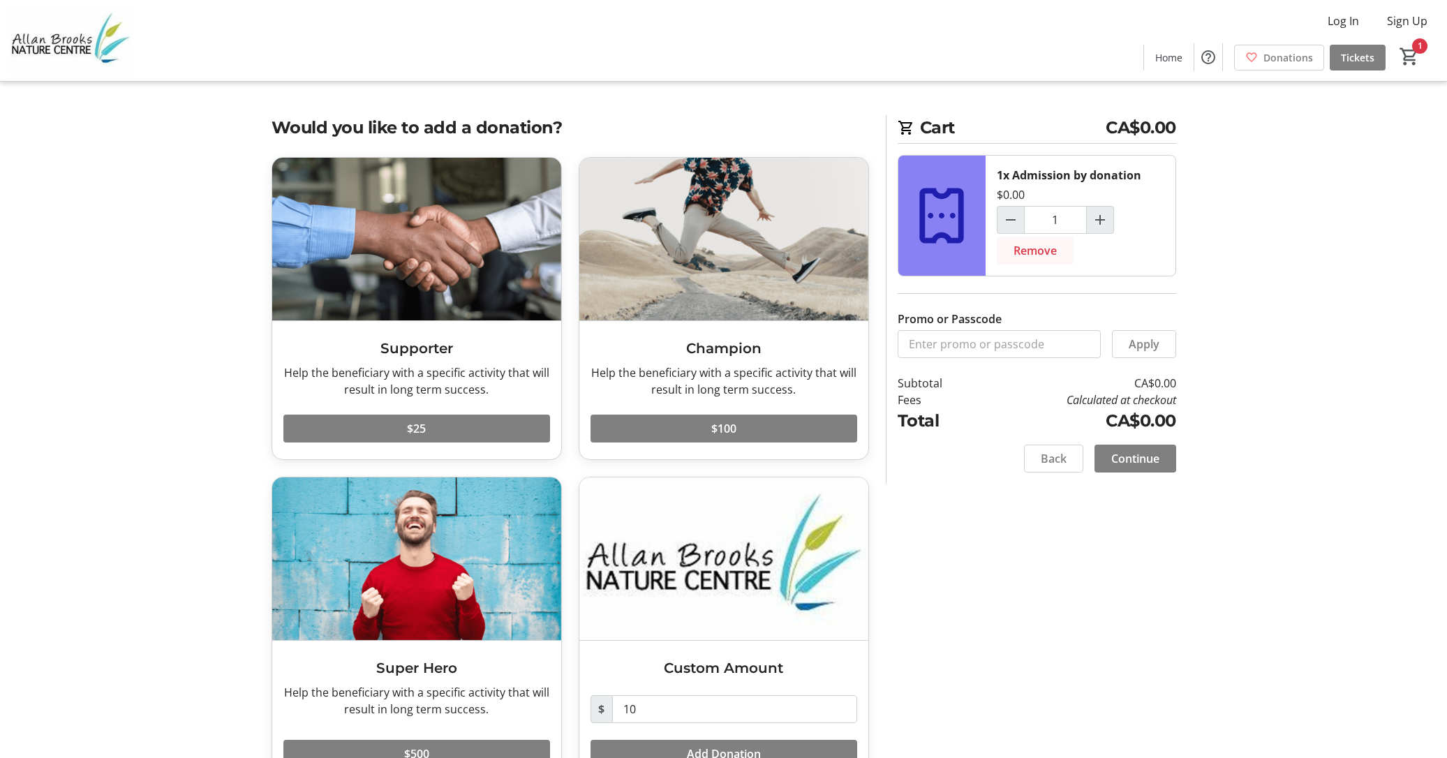
click at [1052, 255] on span "Remove" at bounding box center [1035, 250] width 43 height 17
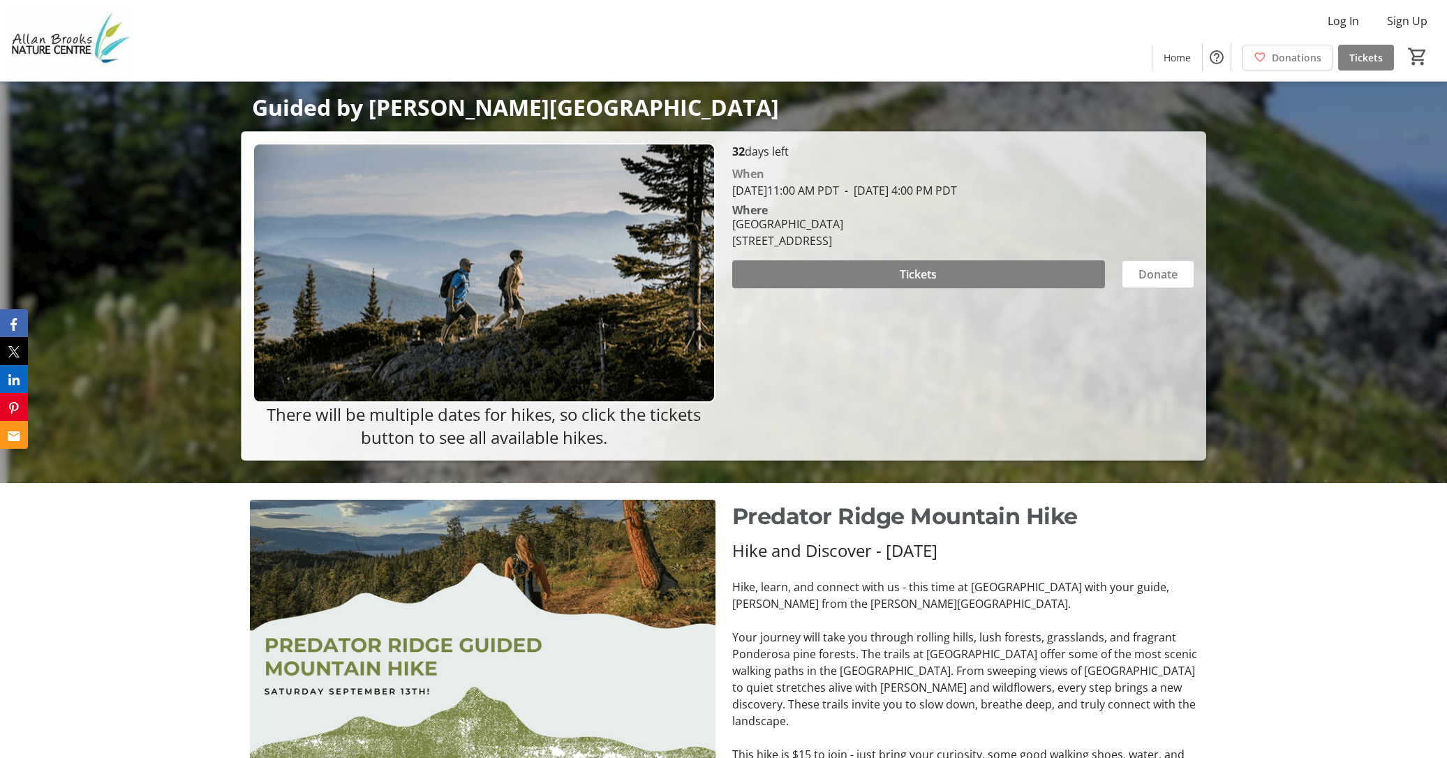
scroll to position [272, 0]
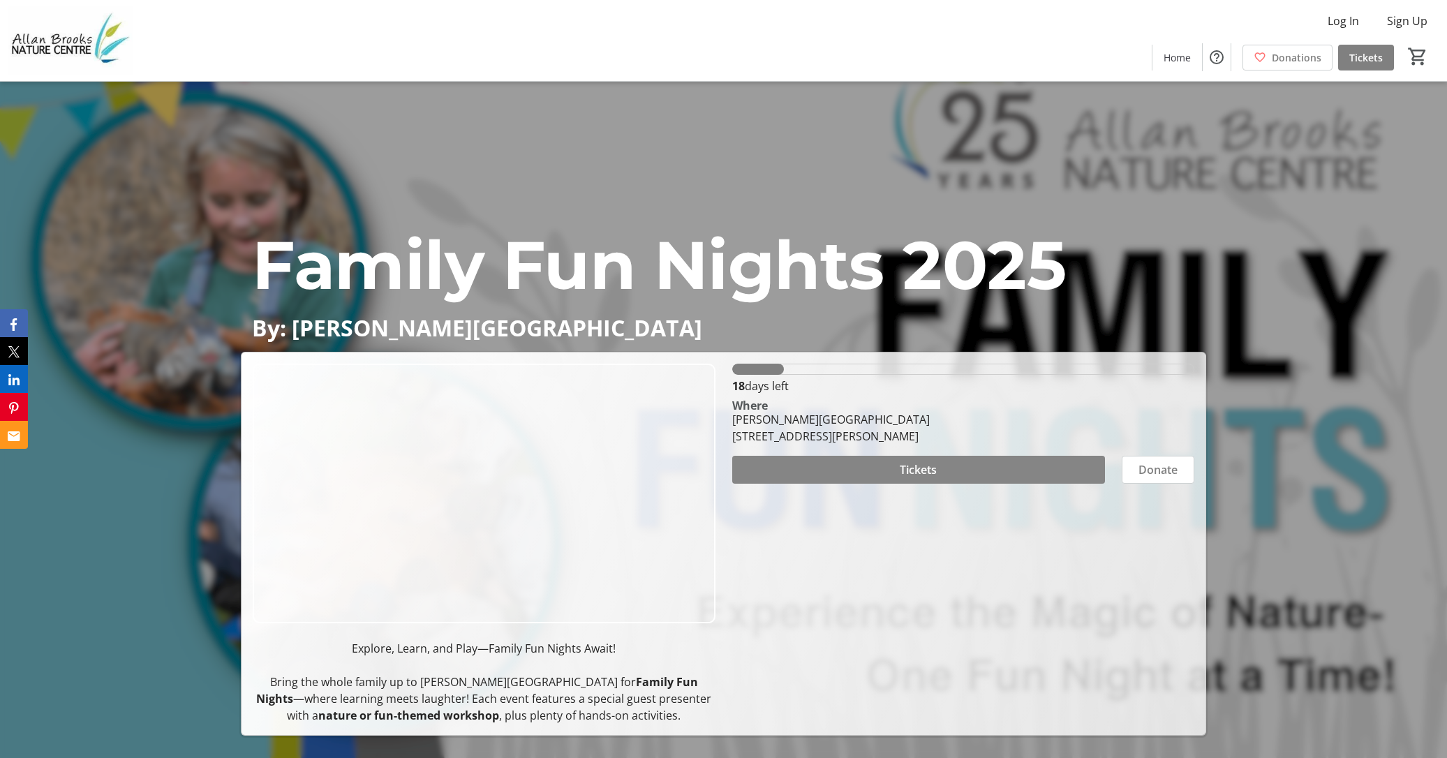
click at [931, 475] on span "Tickets" at bounding box center [918, 470] width 37 height 17
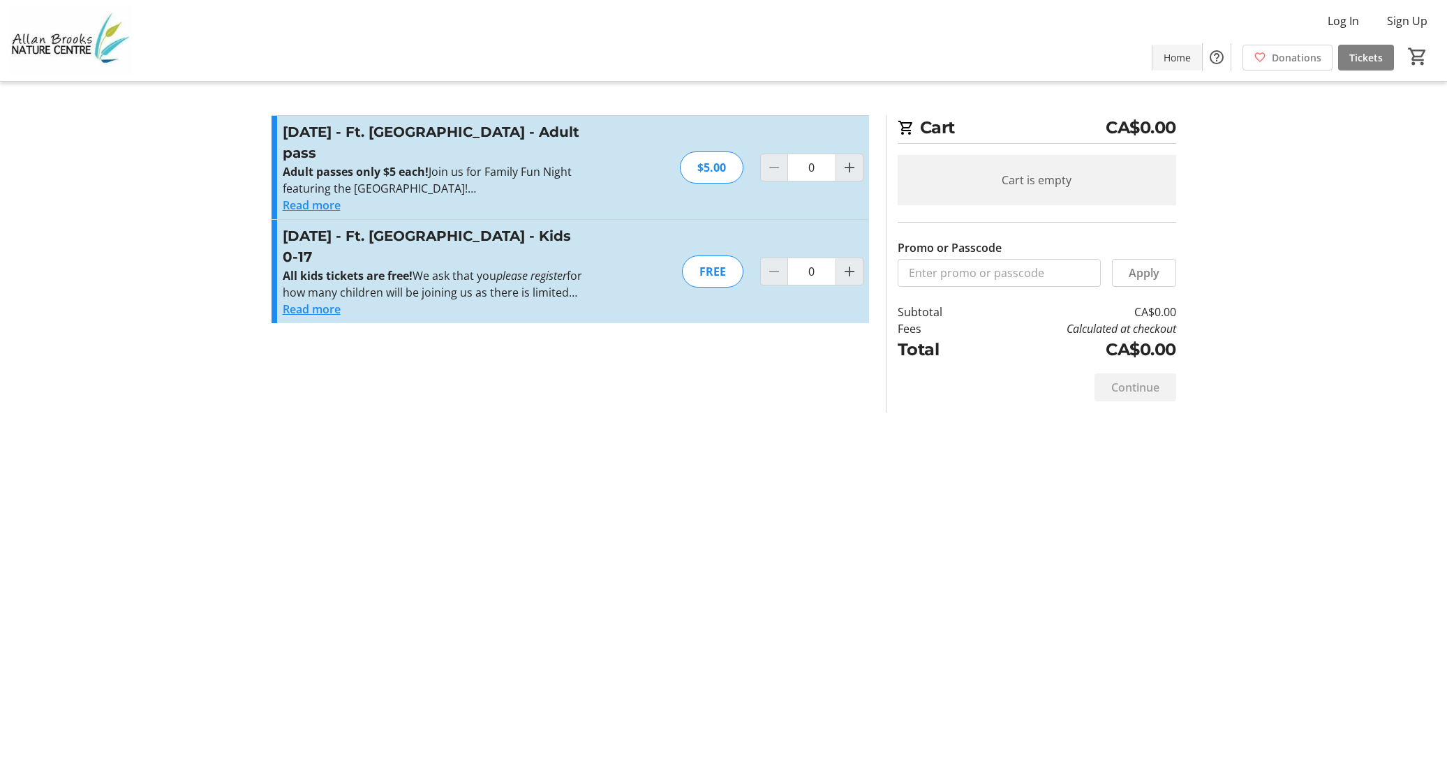
click at [1170, 60] on span "Home" at bounding box center [1177, 57] width 27 height 15
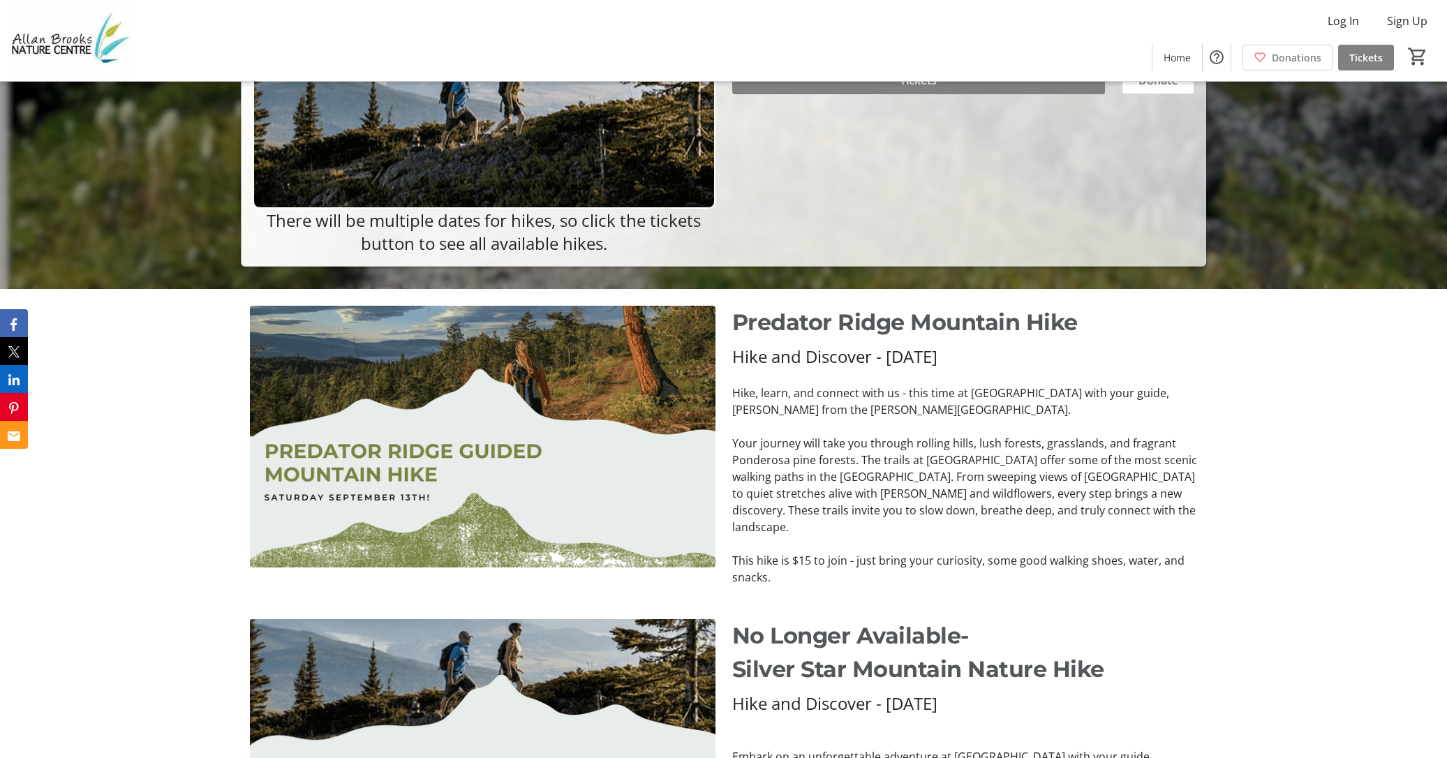
scroll to position [468, 0]
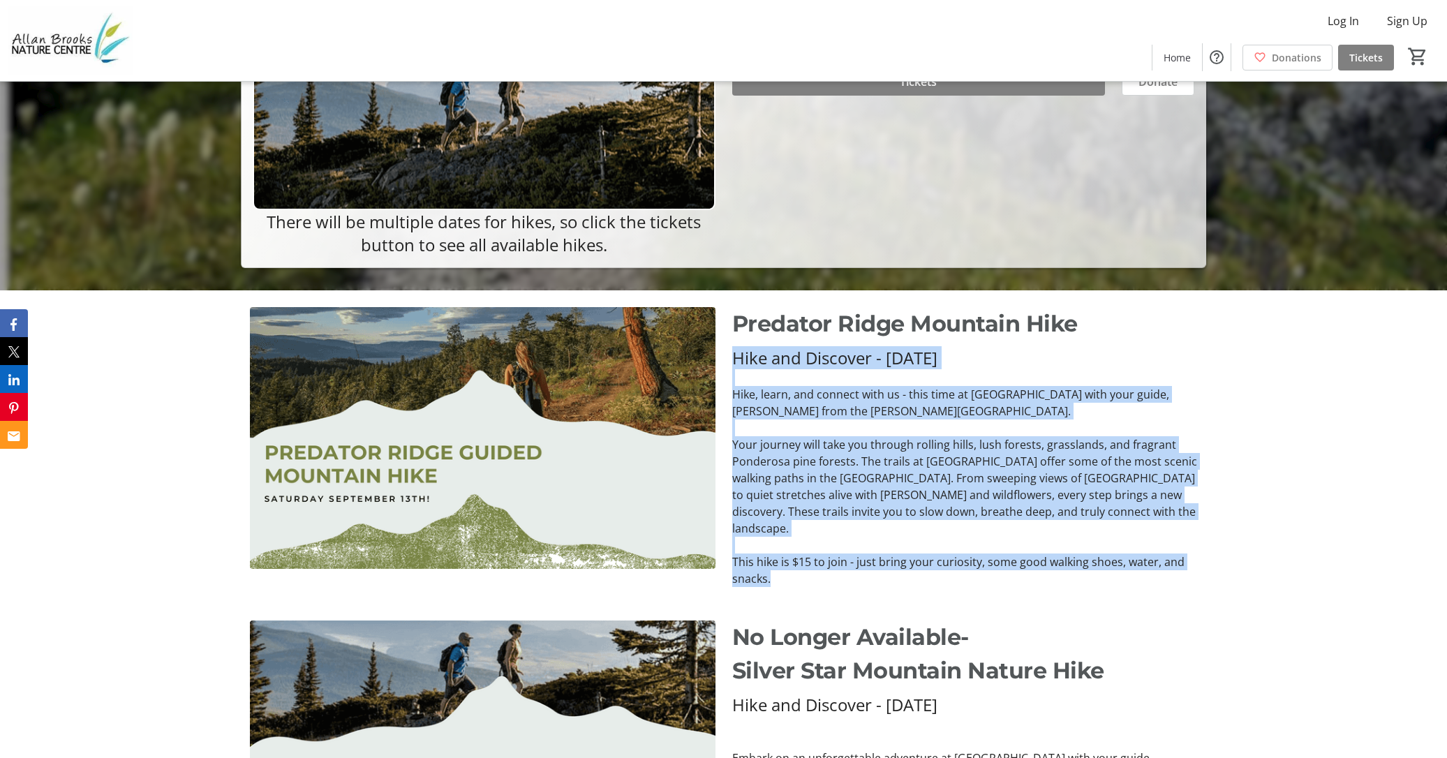
drag, startPoint x: 735, startPoint y: 361, endPoint x: 1142, endPoint y: 558, distance: 452.8
click at [1142, 558] on div "Hike and Discover - Saturday, September 13th, 2025 Hike, learn, and connect wit…" at bounding box center [965, 466] width 466 height 241
copy div "Hike and Discover - Saturday, September 13th, 2025 Hike, learn, and connect wit…"
click at [1086, 466] on p "Your journey will take you through rolling hills, lush forests, grasslands, and…" at bounding box center [965, 486] width 466 height 101
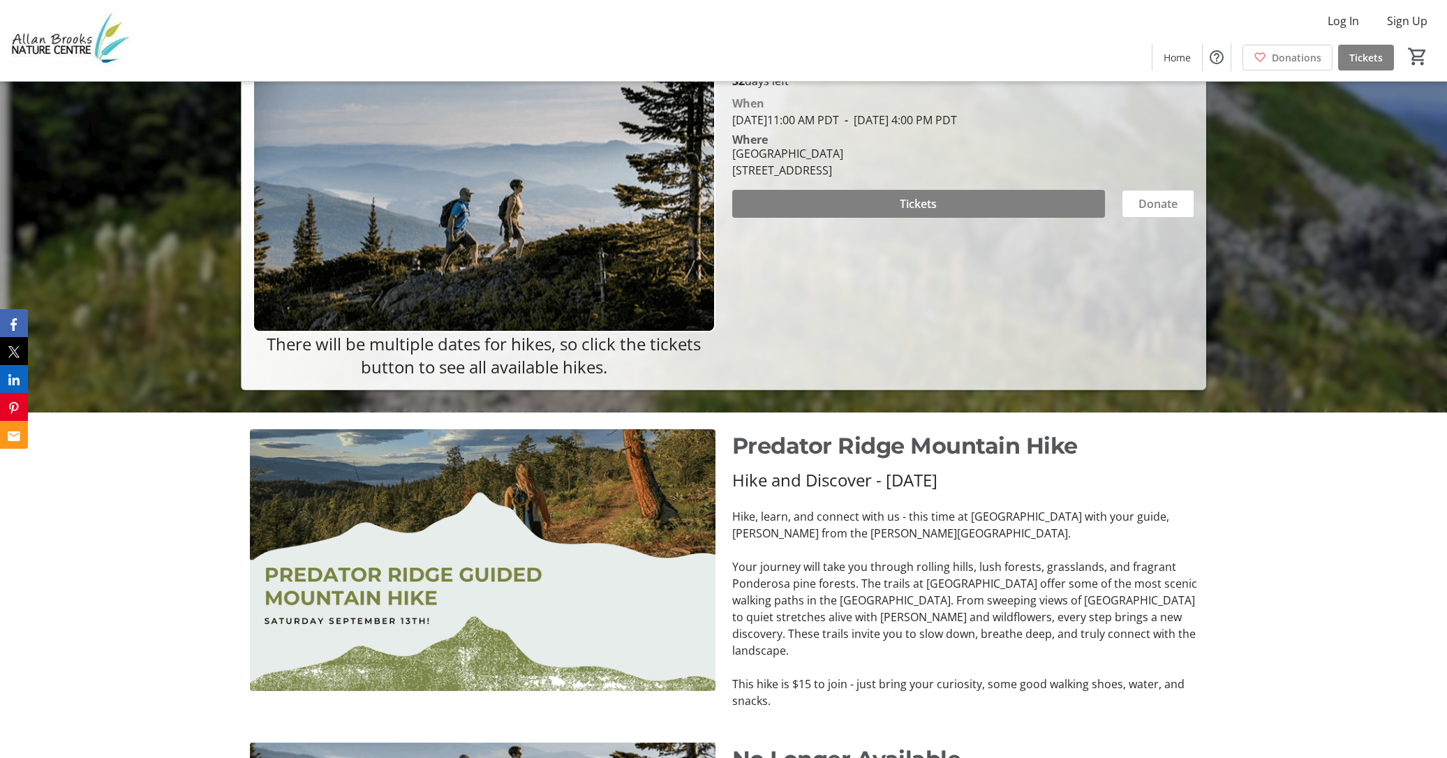
scroll to position [318, 0]
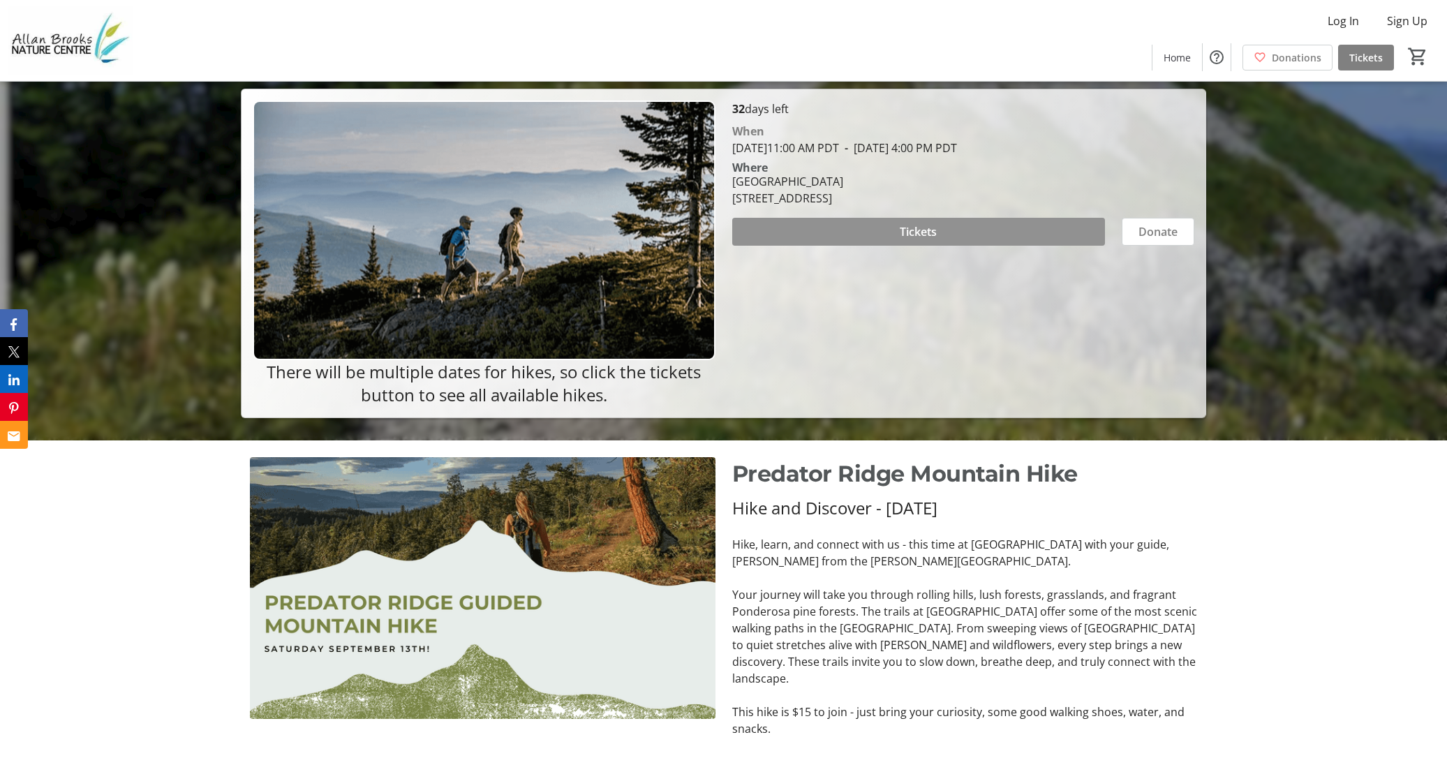
click at [947, 239] on span at bounding box center [918, 232] width 373 height 34
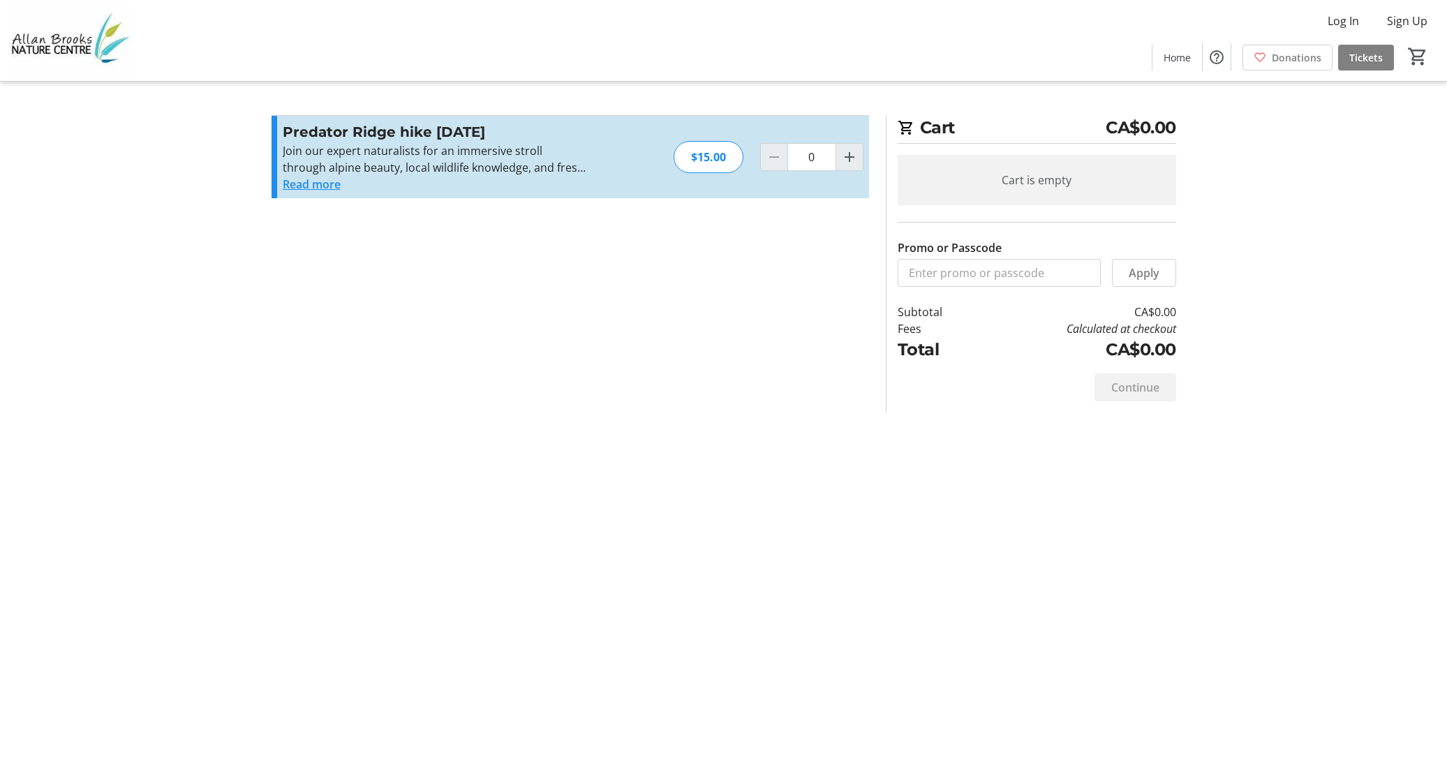
click at [302, 186] on button "Read more" at bounding box center [312, 184] width 58 height 17
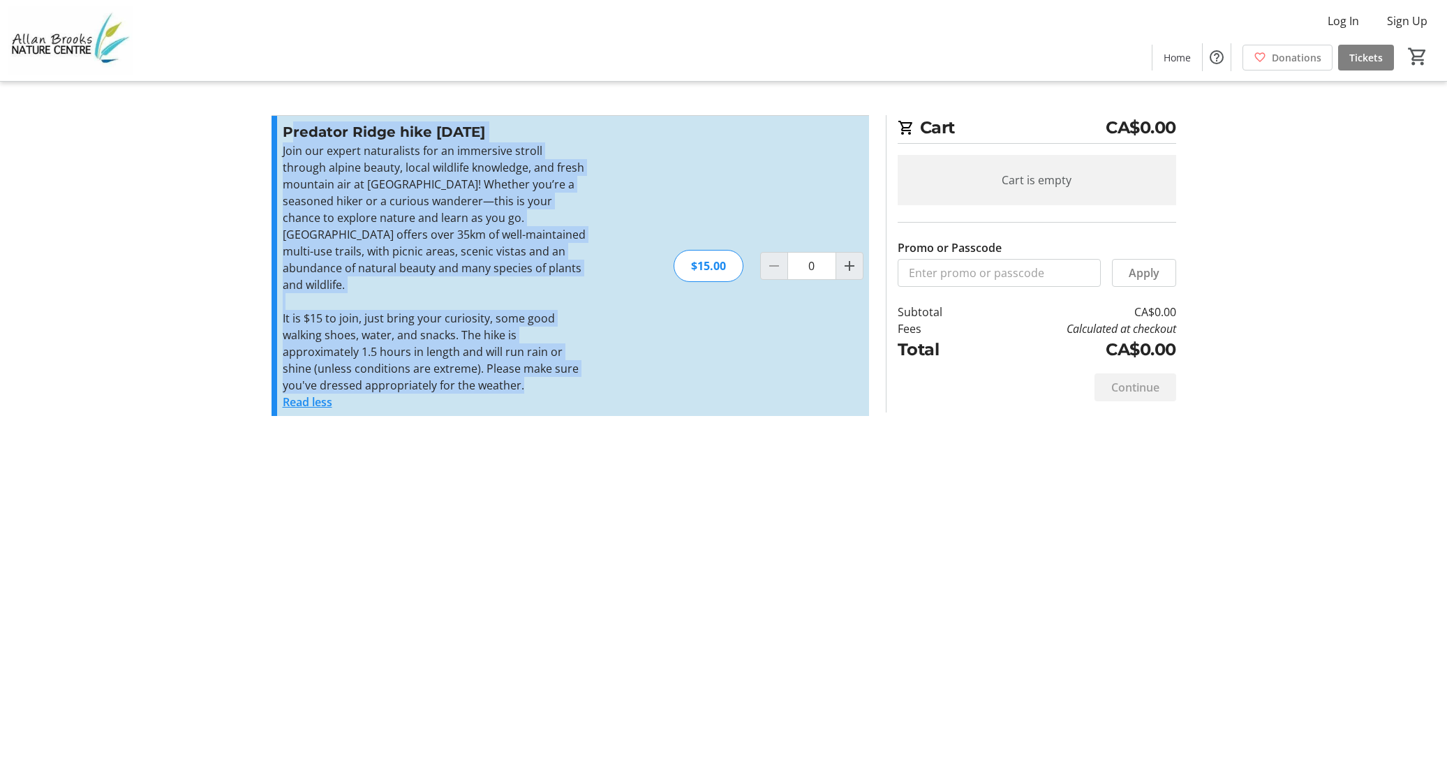
drag, startPoint x: 300, startPoint y: 143, endPoint x: 531, endPoint y: 369, distance: 323.4
click at [531, 369] on div "Predator Ridge hike September 13th 2025 Join our expert naturalists for an imme…" at bounding box center [435, 265] width 305 height 289
copy div "redator Ridge hike September 13th 2025 Join our expert naturalists for an immer…"
click at [1171, 54] on span "Home" at bounding box center [1177, 57] width 27 height 15
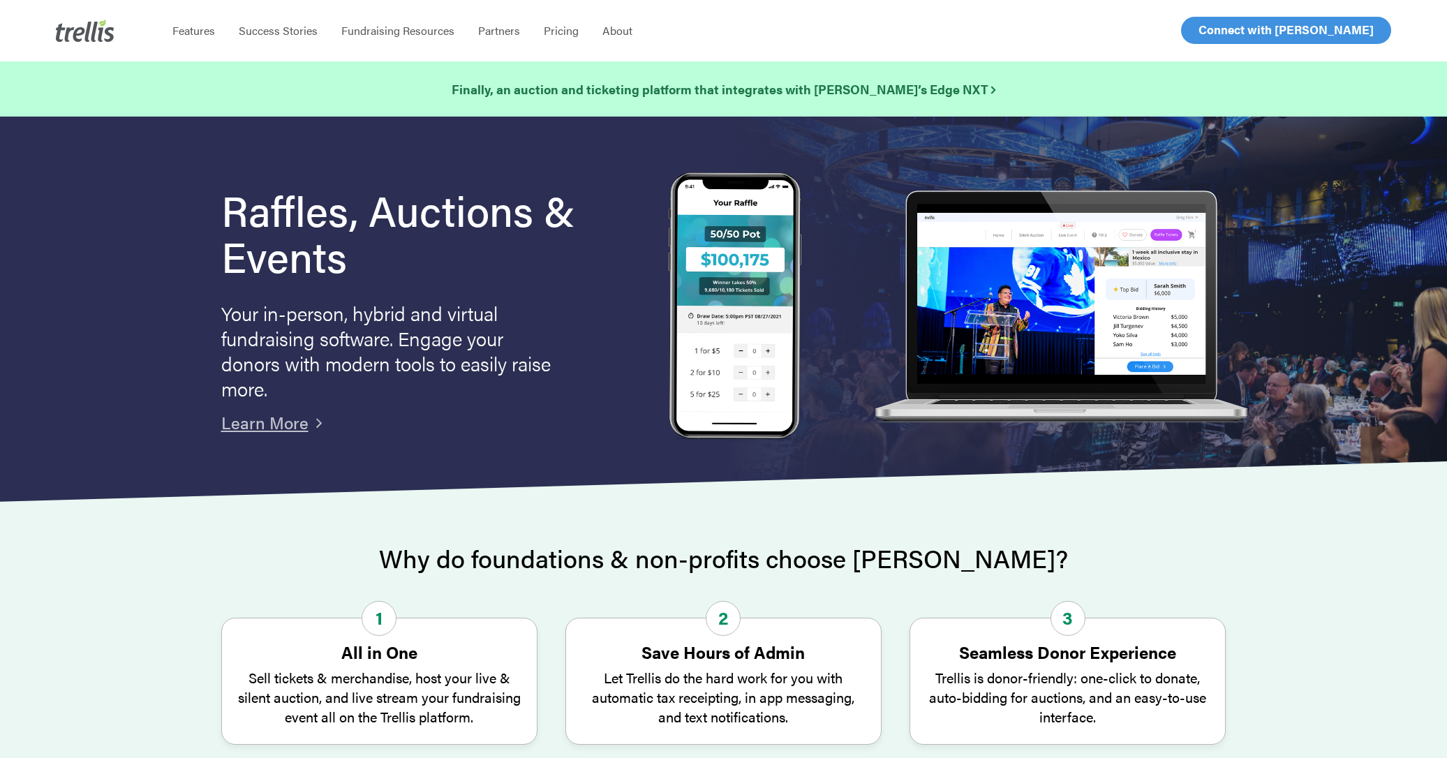
click at [1230, 30] on span "Log In" at bounding box center [1215, 30] width 34 height 17
click at [1209, 37] on span "Log In" at bounding box center [1215, 30] width 34 height 17
